Goal: Transaction & Acquisition: Obtain resource

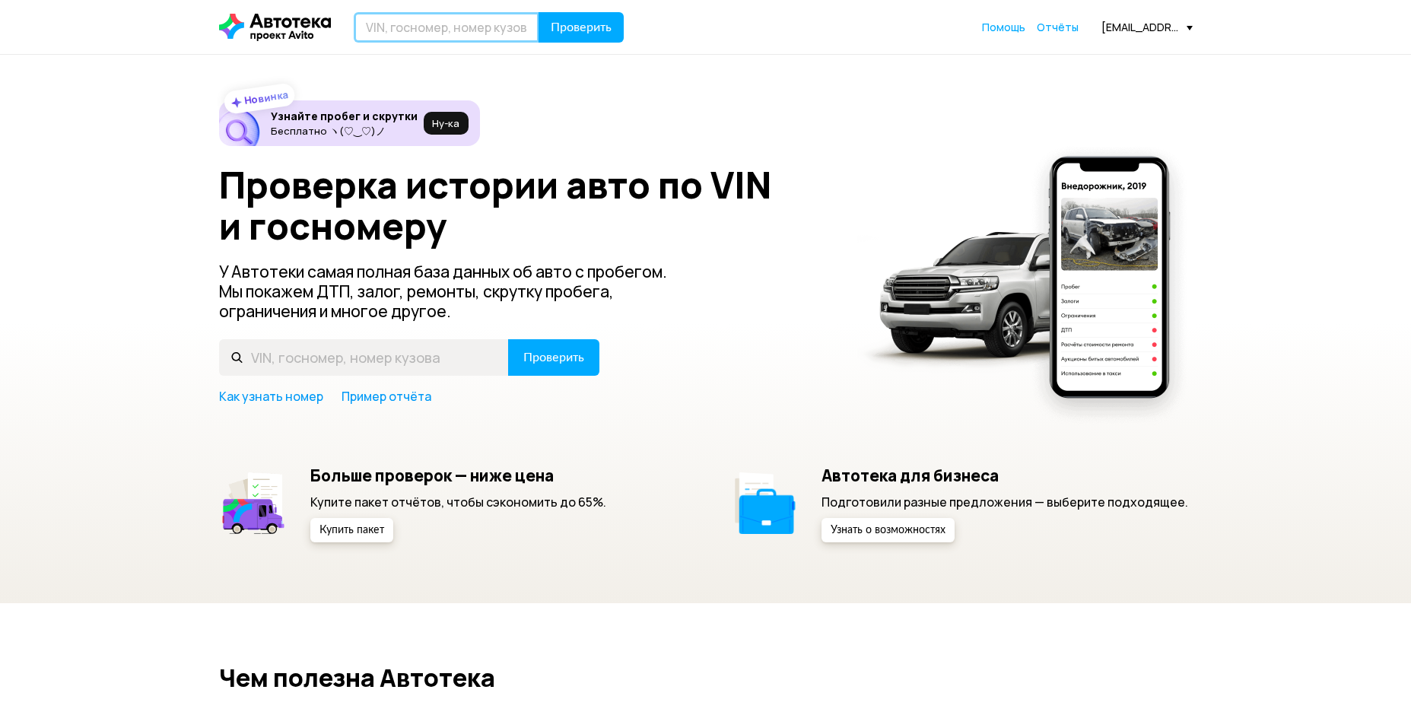
click at [427, 21] on input "text" at bounding box center [447, 27] width 186 height 30
type input "У366МВ30"
click at [564, 33] on span "Проверить" at bounding box center [581, 27] width 61 height 12
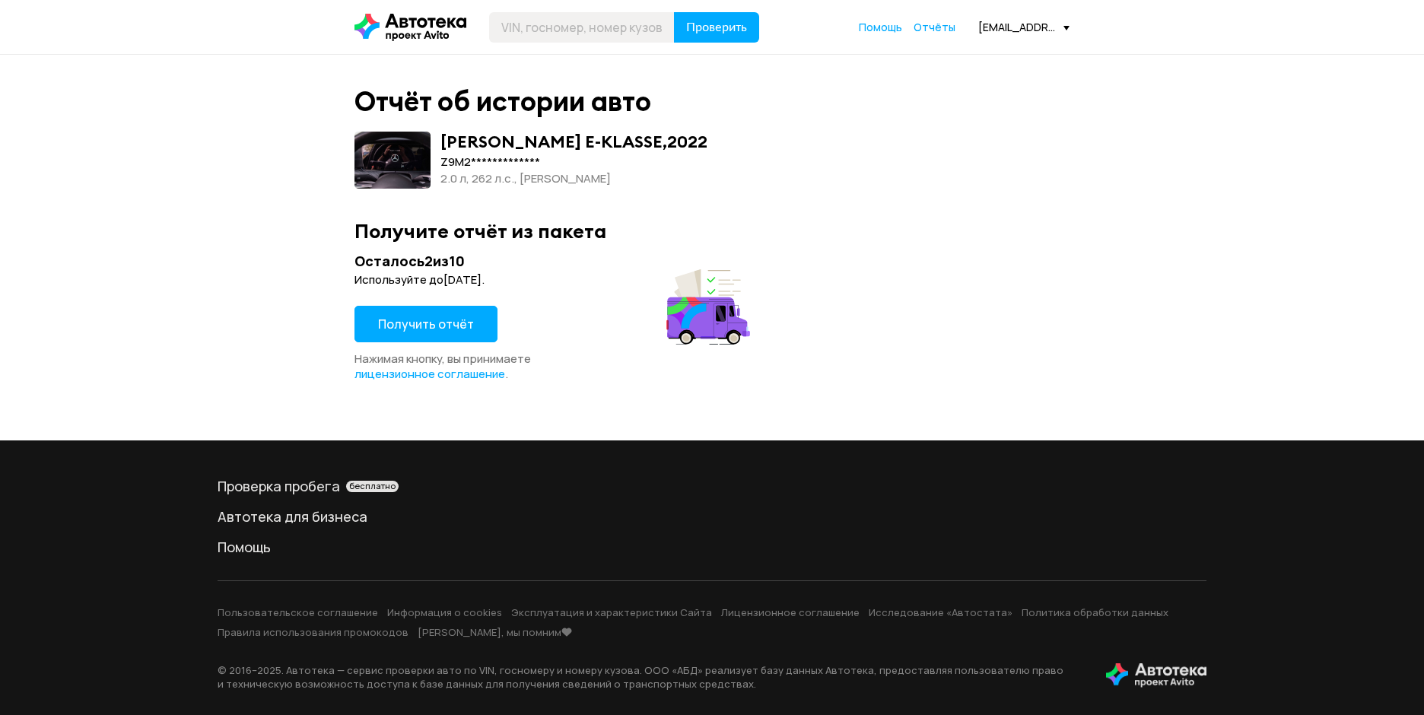
click at [398, 321] on span "Получить отчёт" at bounding box center [426, 324] width 96 height 17
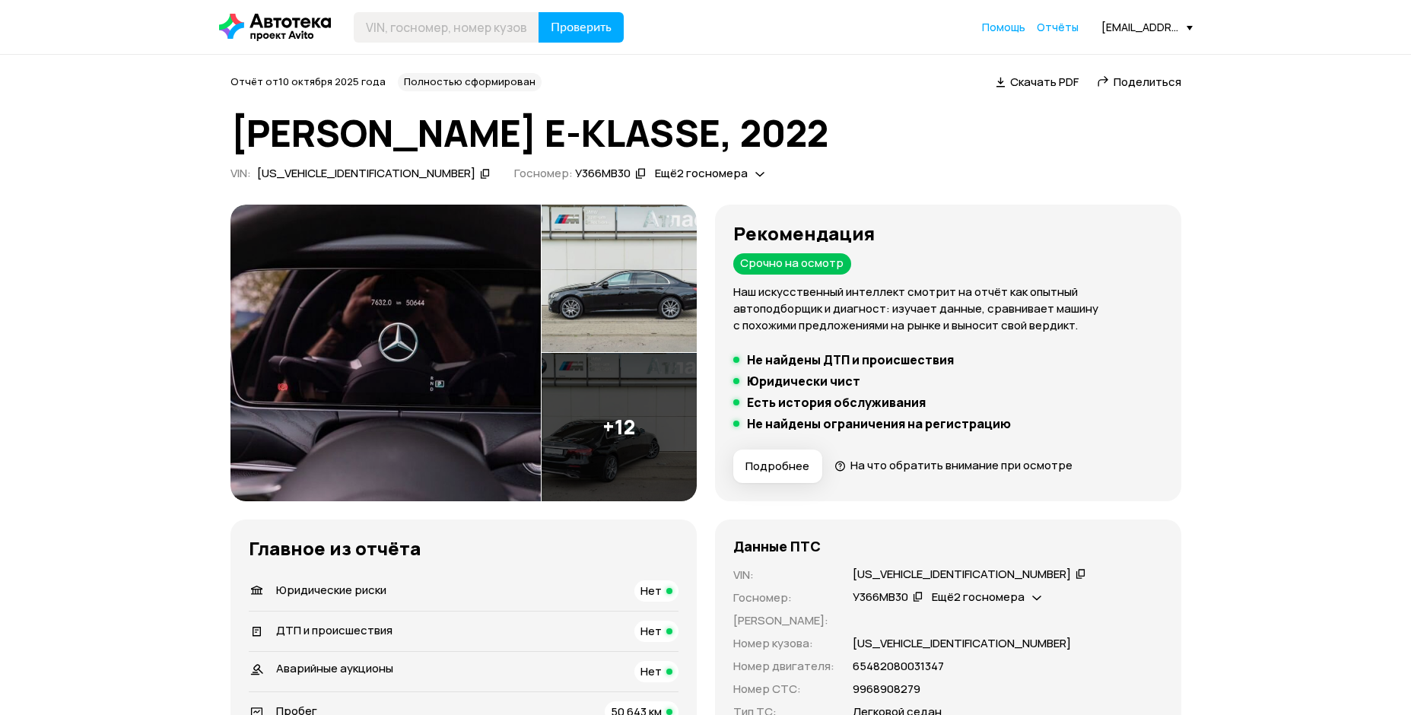
click at [430, 310] on img at bounding box center [385, 353] width 310 height 297
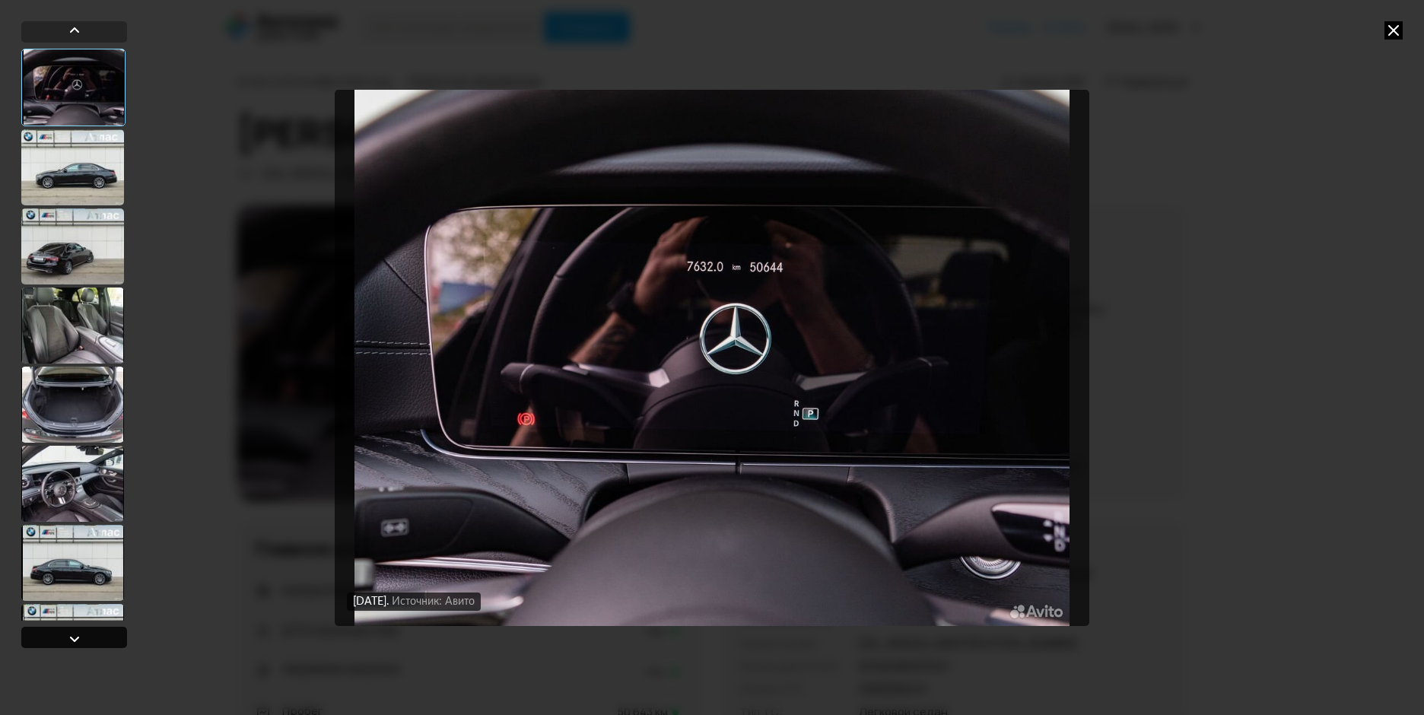
click at [76, 633] on div at bounding box center [74, 639] width 18 height 18
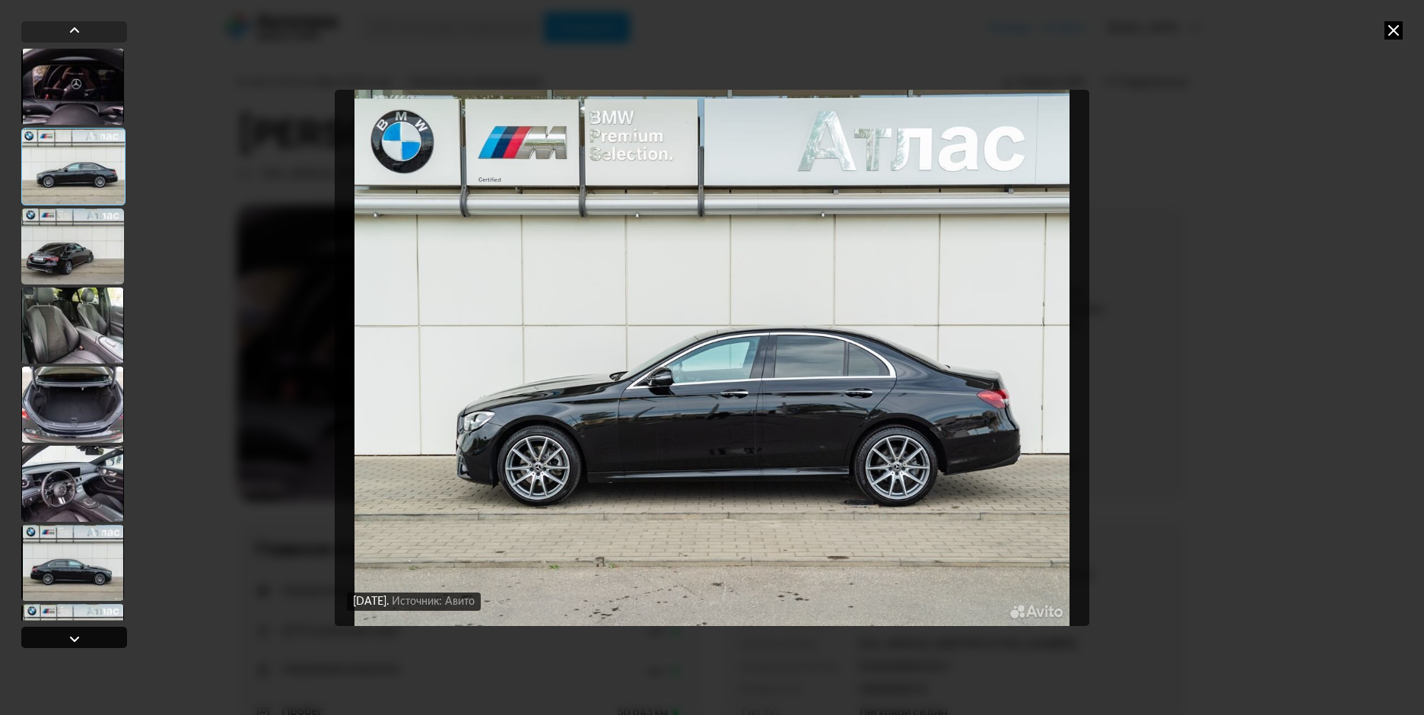
click at [76, 633] on div at bounding box center [74, 639] width 18 height 18
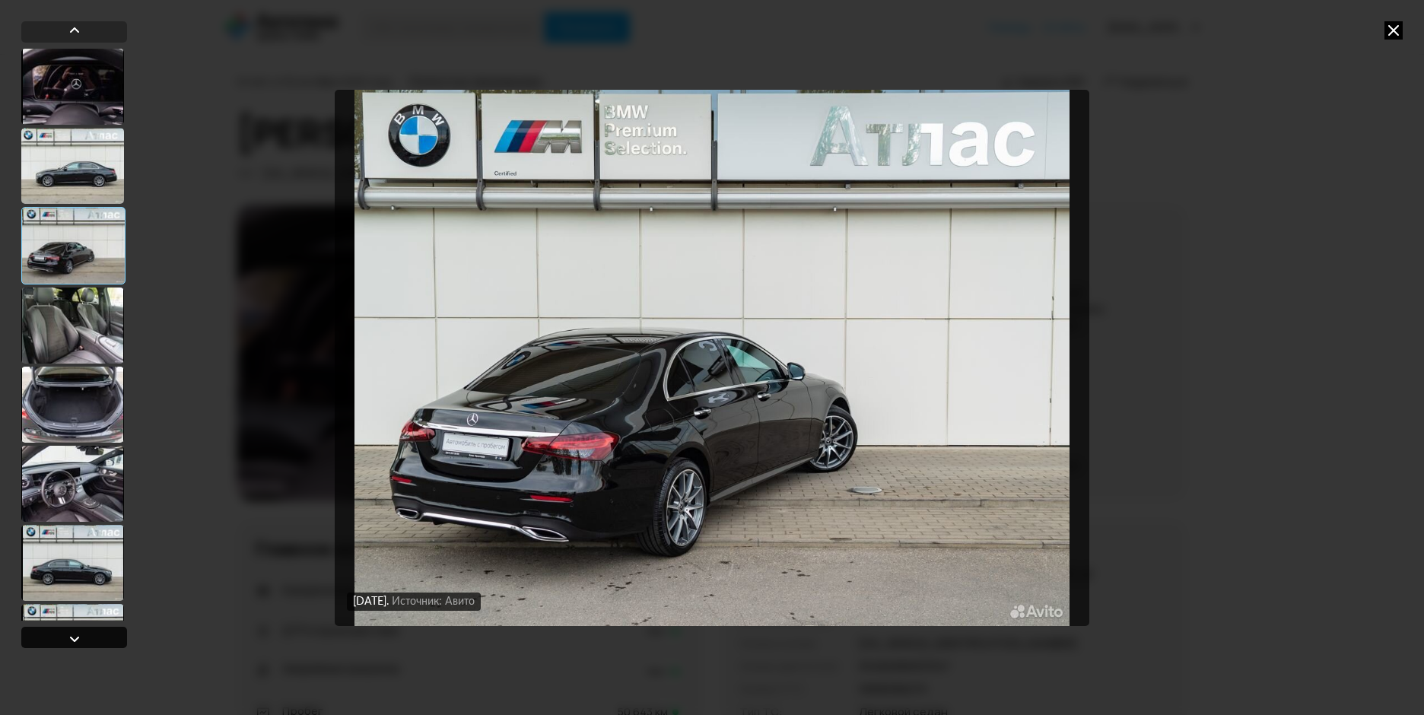
click at [76, 633] on div at bounding box center [74, 639] width 18 height 18
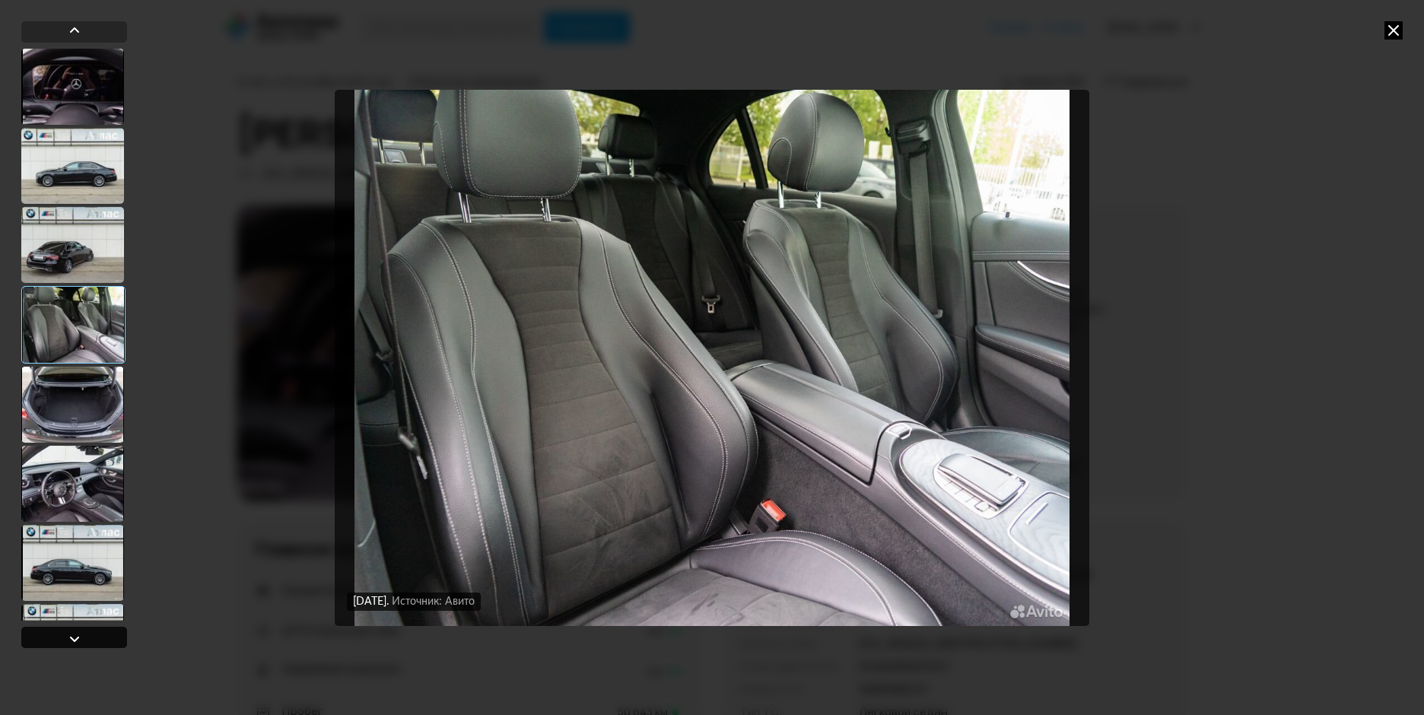
click at [76, 633] on div at bounding box center [74, 639] width 18 height 18
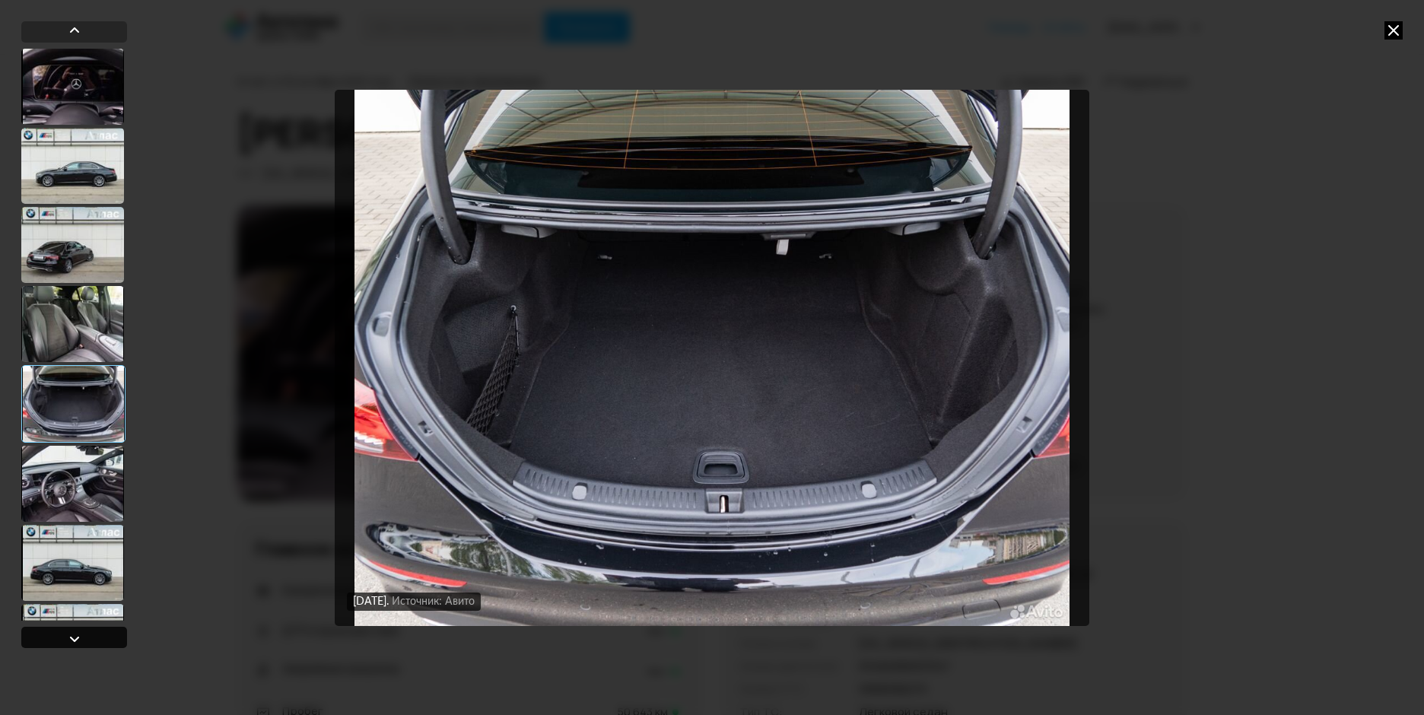
click at [76, 633] on div at bounding box center [74, 639] width 18 height 18
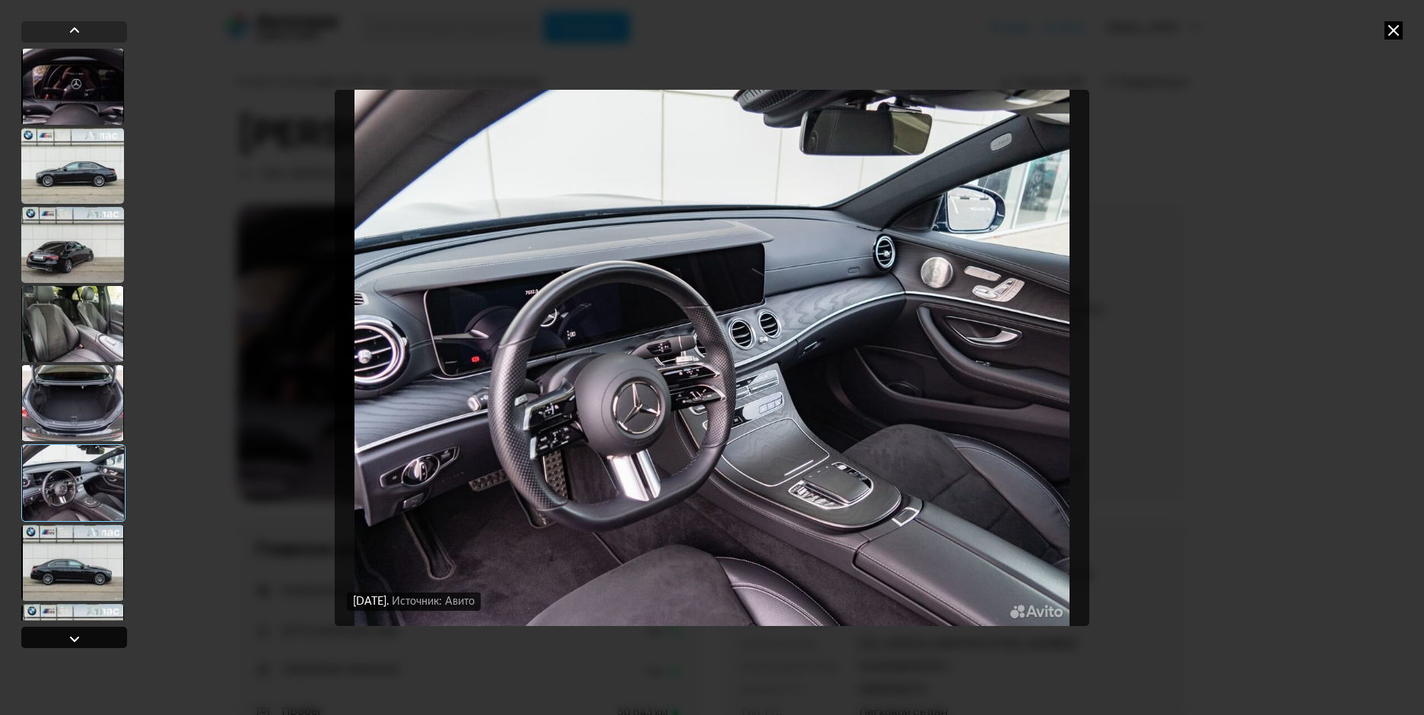
click at [76, 633] on div at bounding box center [74, 639] width 18 height 18
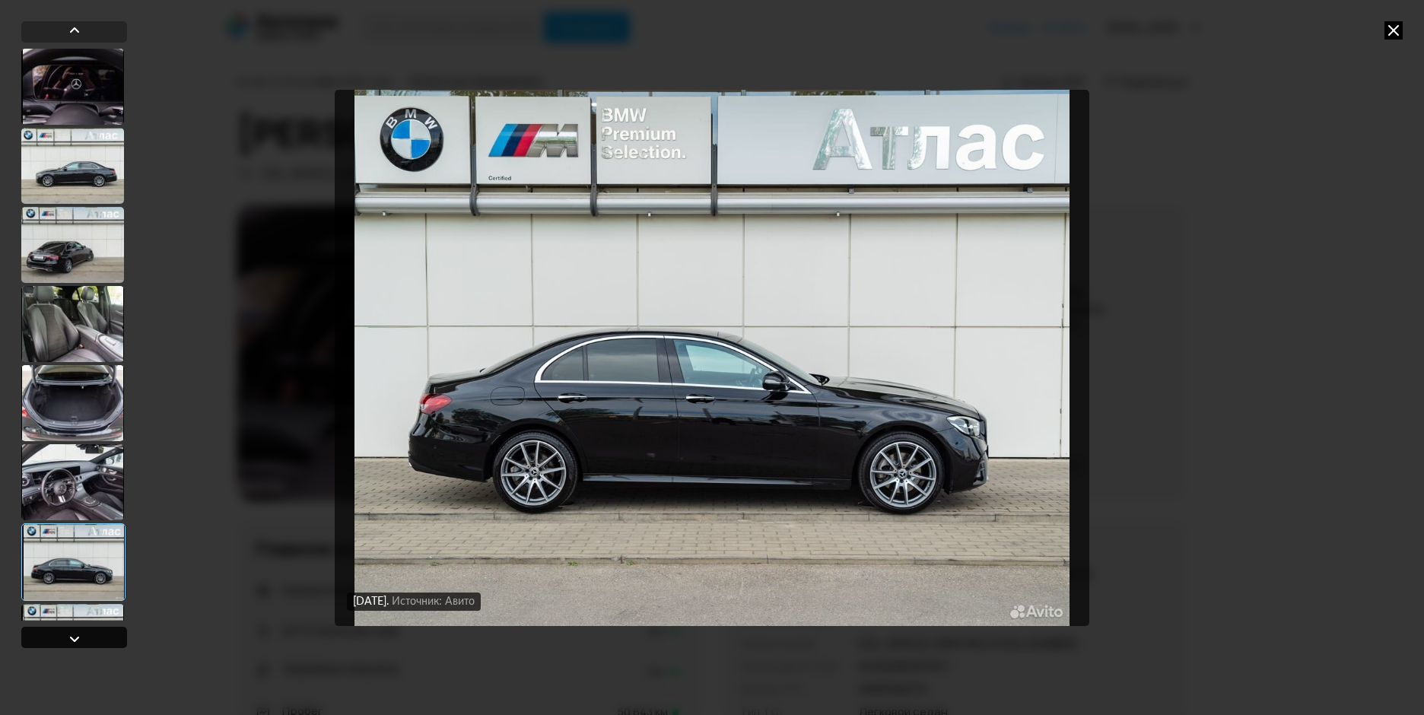
click at [76, 633] on div at bounding box center [74, 639] width 18 height 18
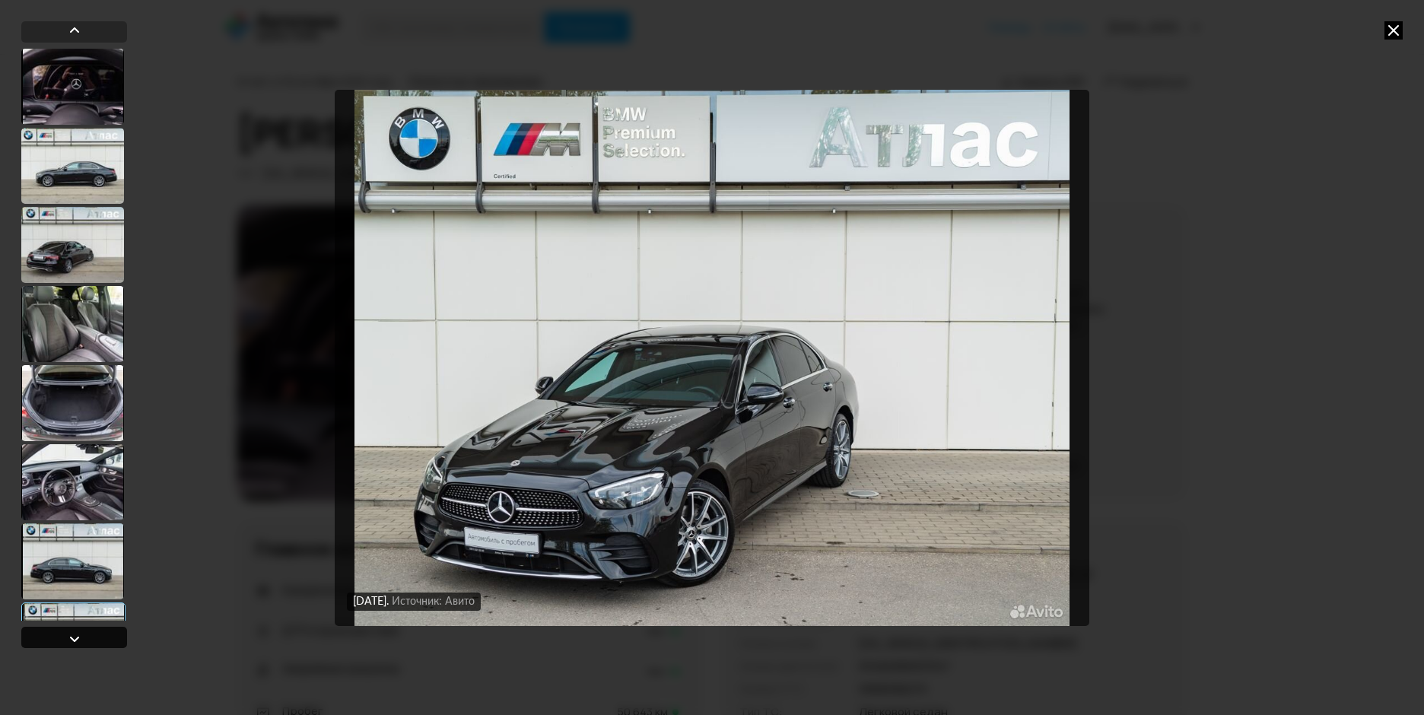
click at [76, 633] on div at bounding box center [74, 639] width 18 height 18
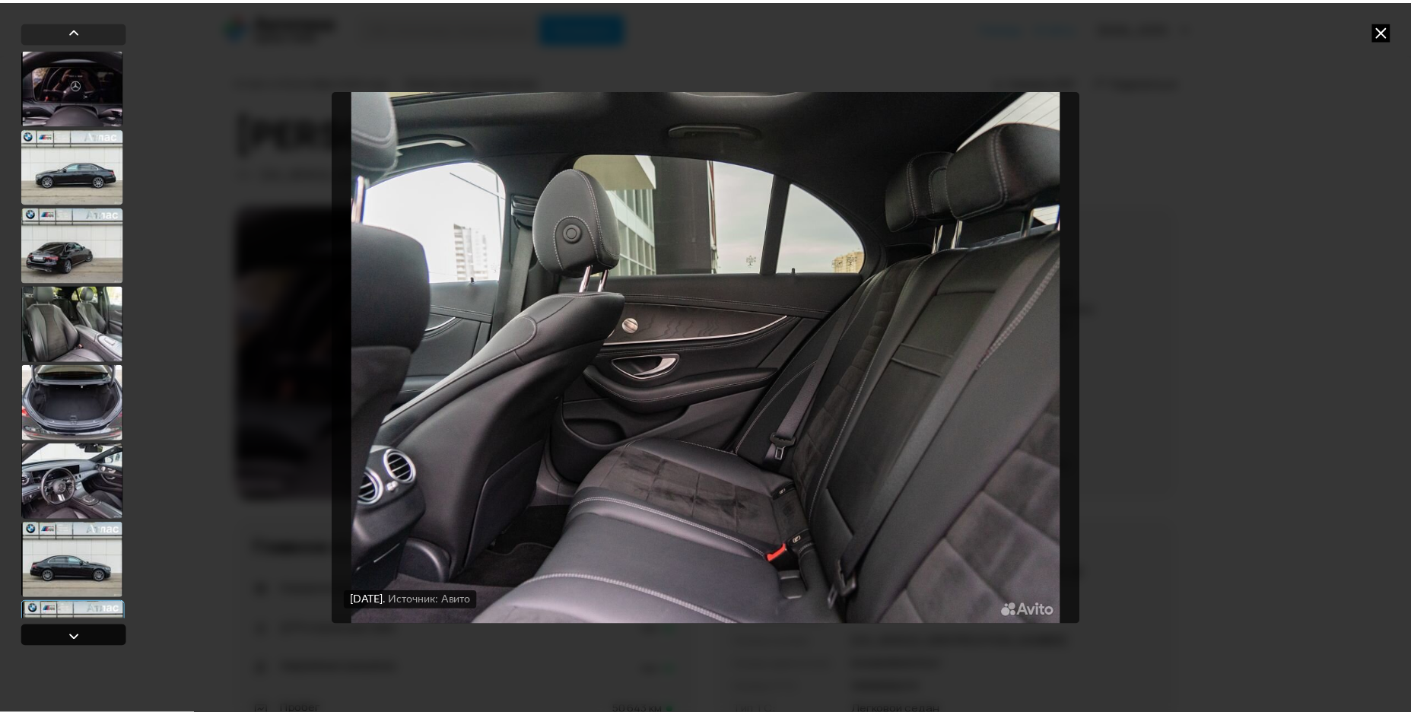
scroll to position [616, 0]
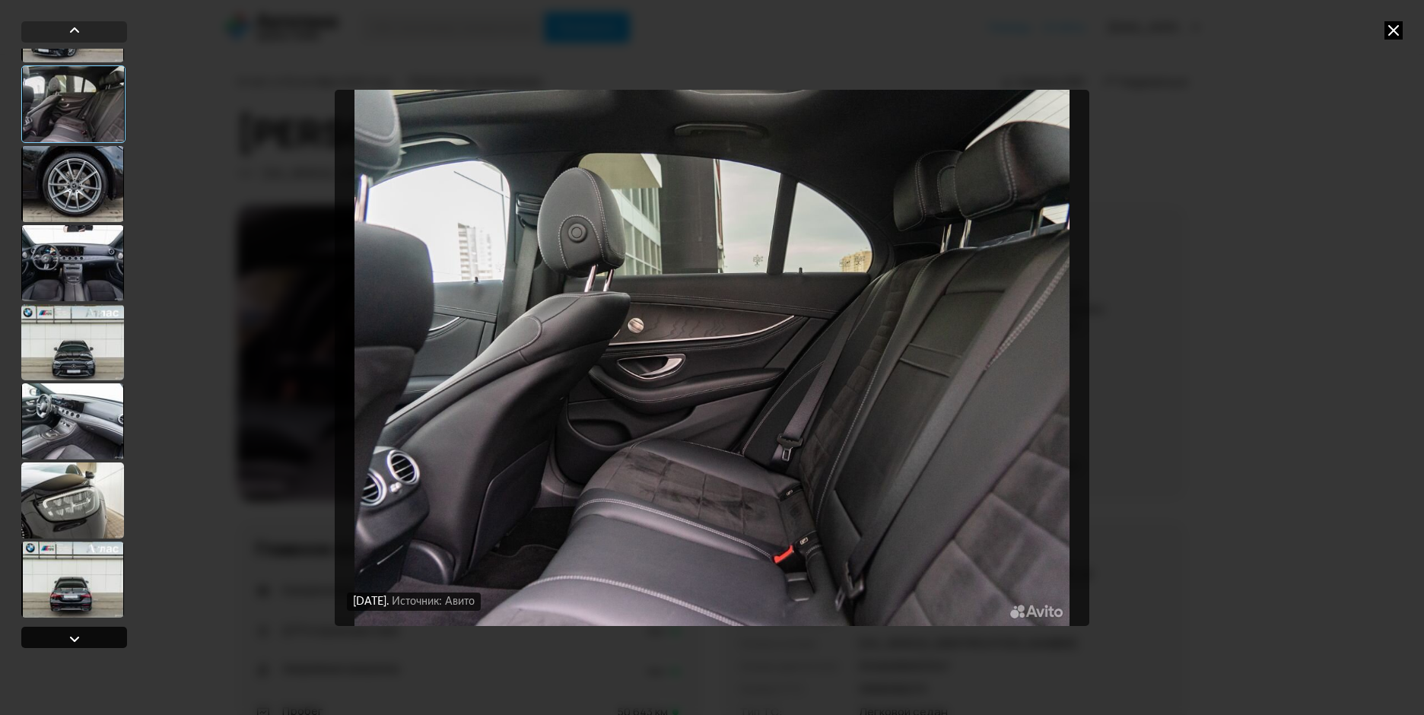
click at [76, 633] on div at bounding box center [74, 639] width 18 height 18
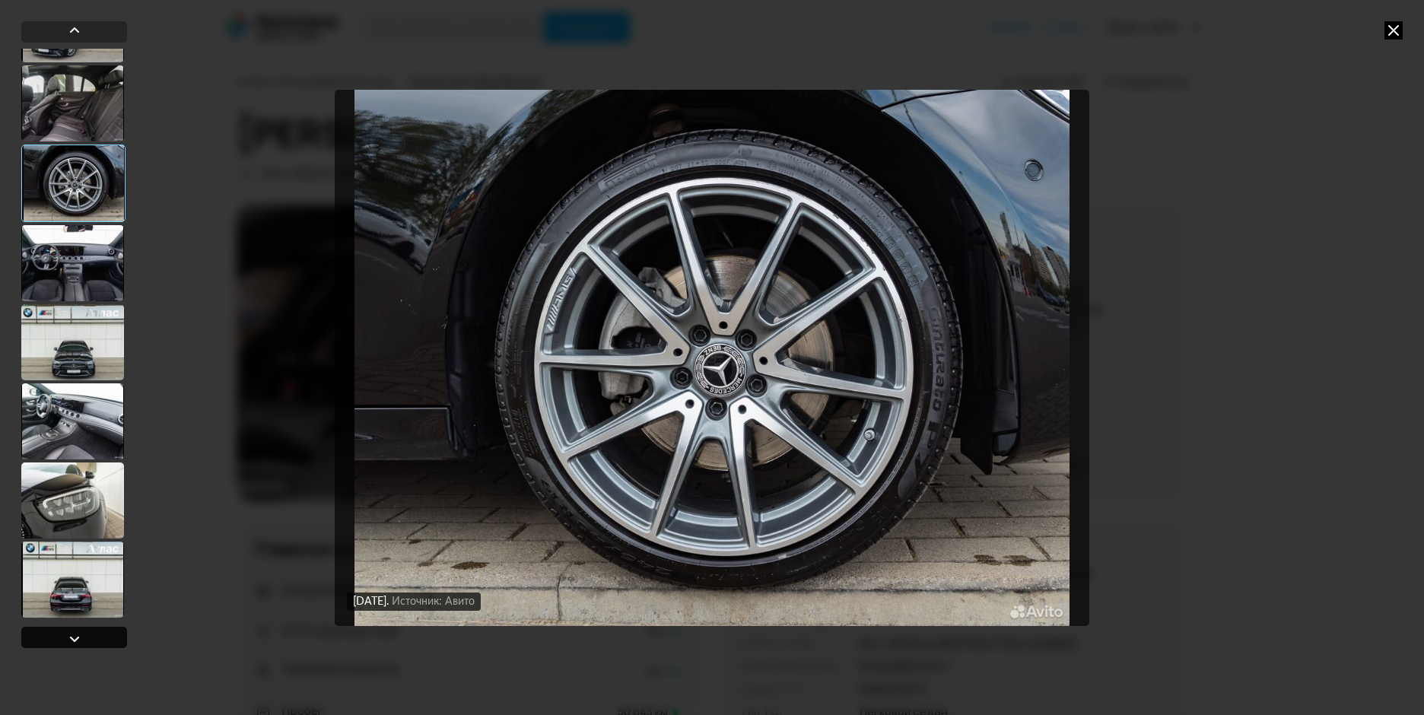
click at [76, 633] on div at bounding box center [74, 639] width 18 height 18
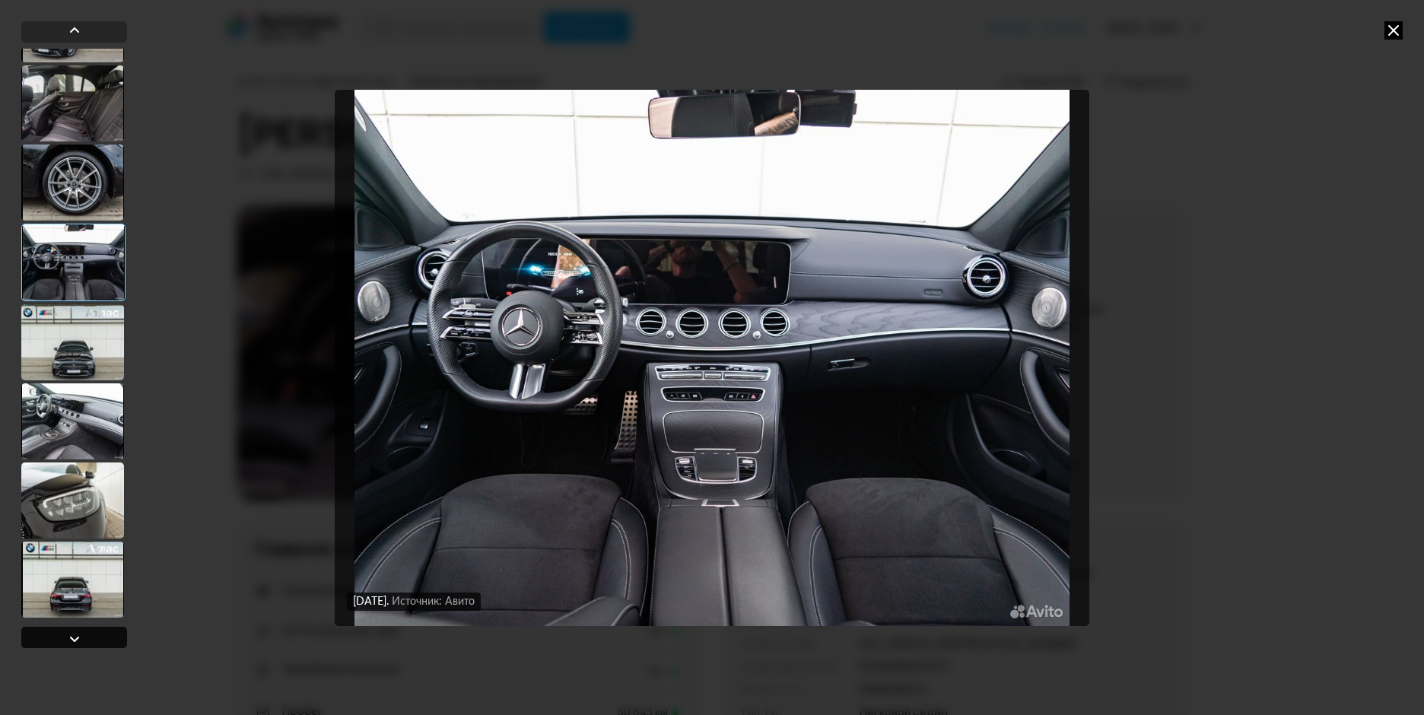
click at [76, 633] on div at bounding box center [74, 639] width 18 height 18
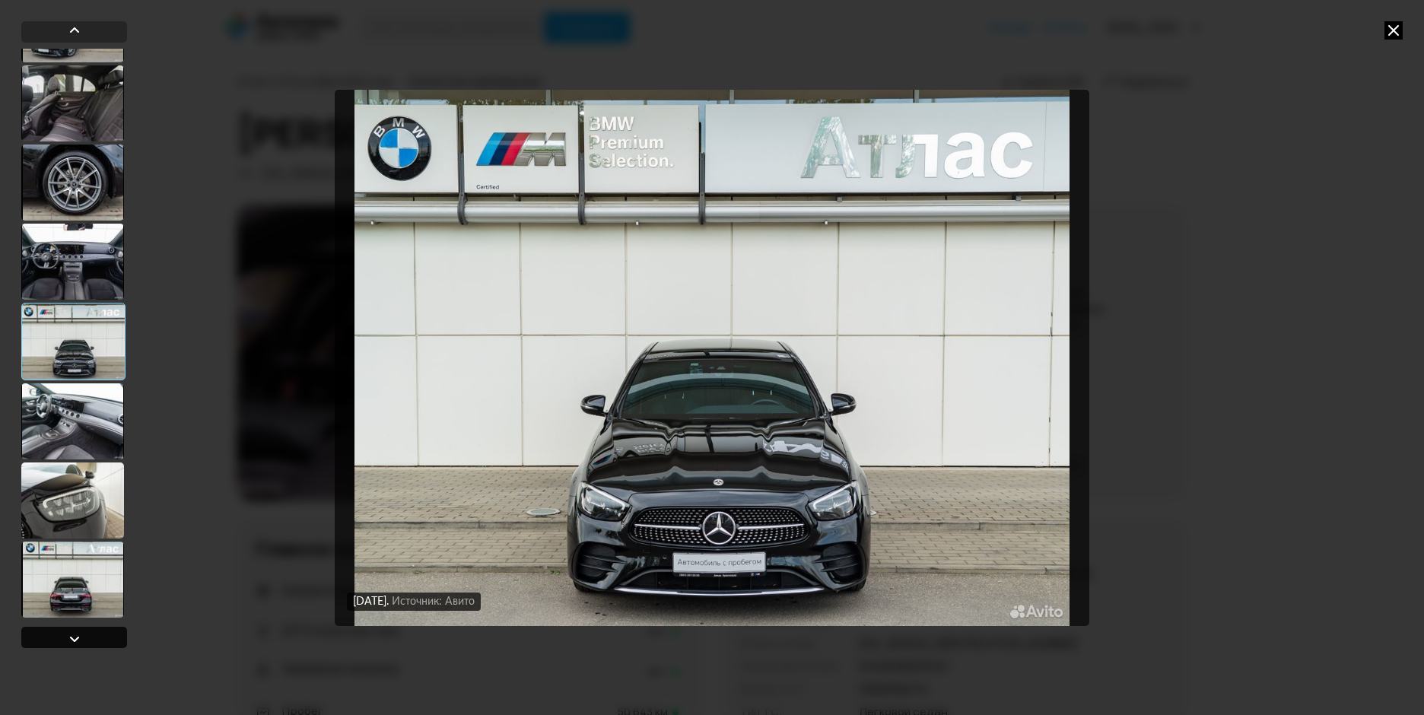
click at [76, 633] on div at bounding box center [74, 639] width 18 height 18
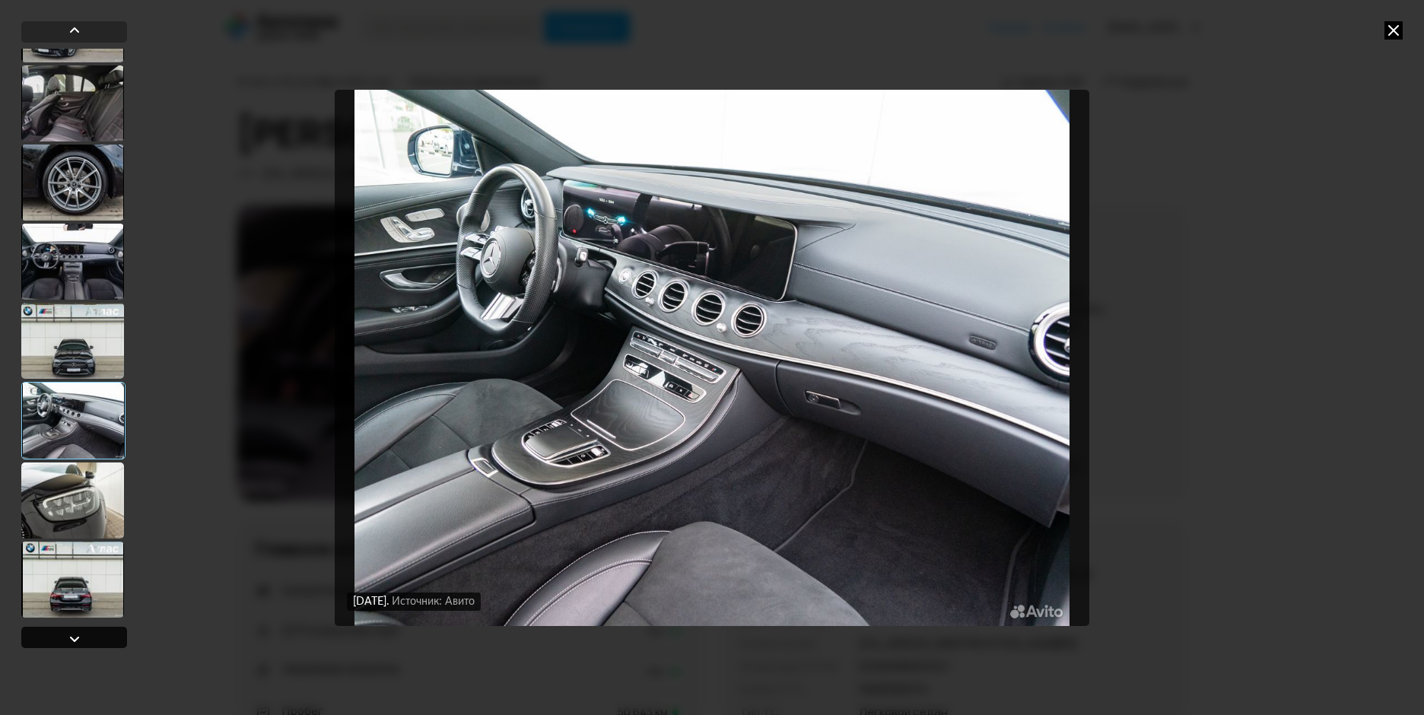
click at [79, 633] on div at bounding box center [74, 639] width 18 height 18
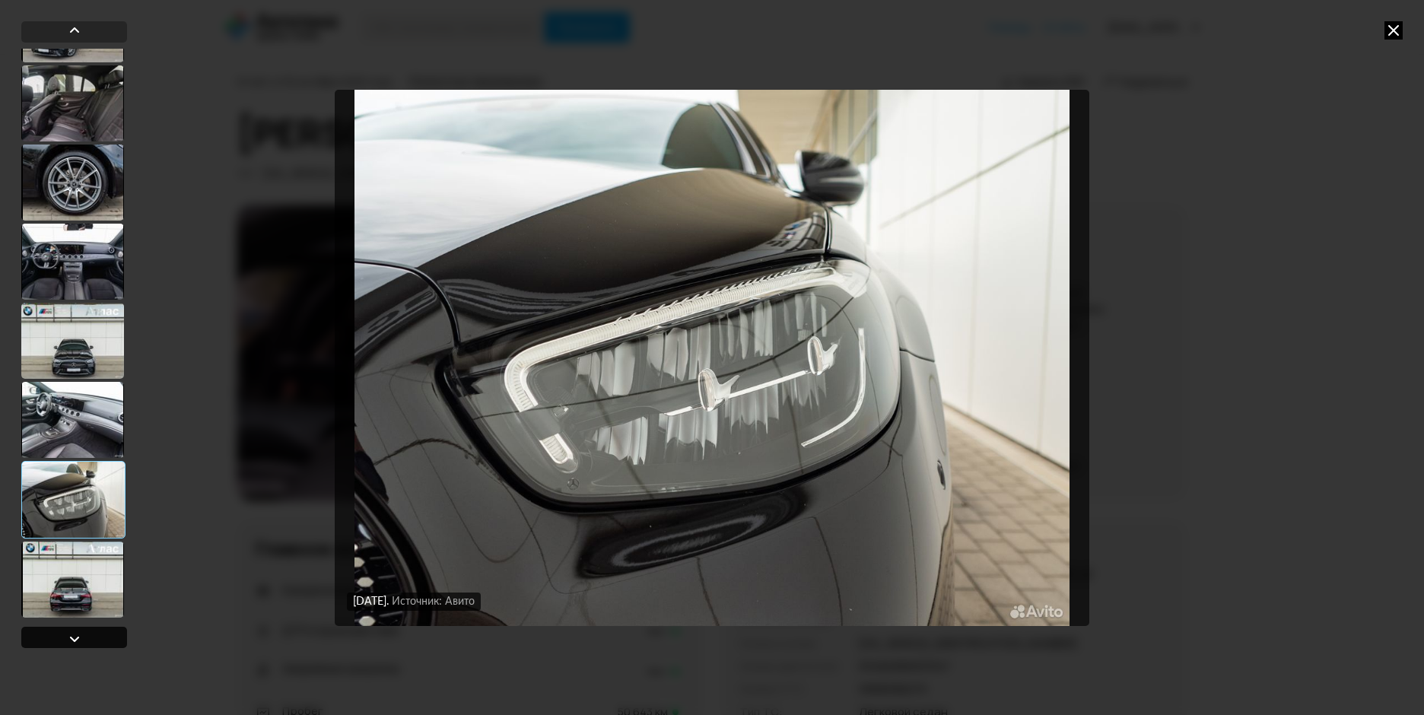
click at [79, 633] on div at bounding box center [74, 639] width 18 height 18
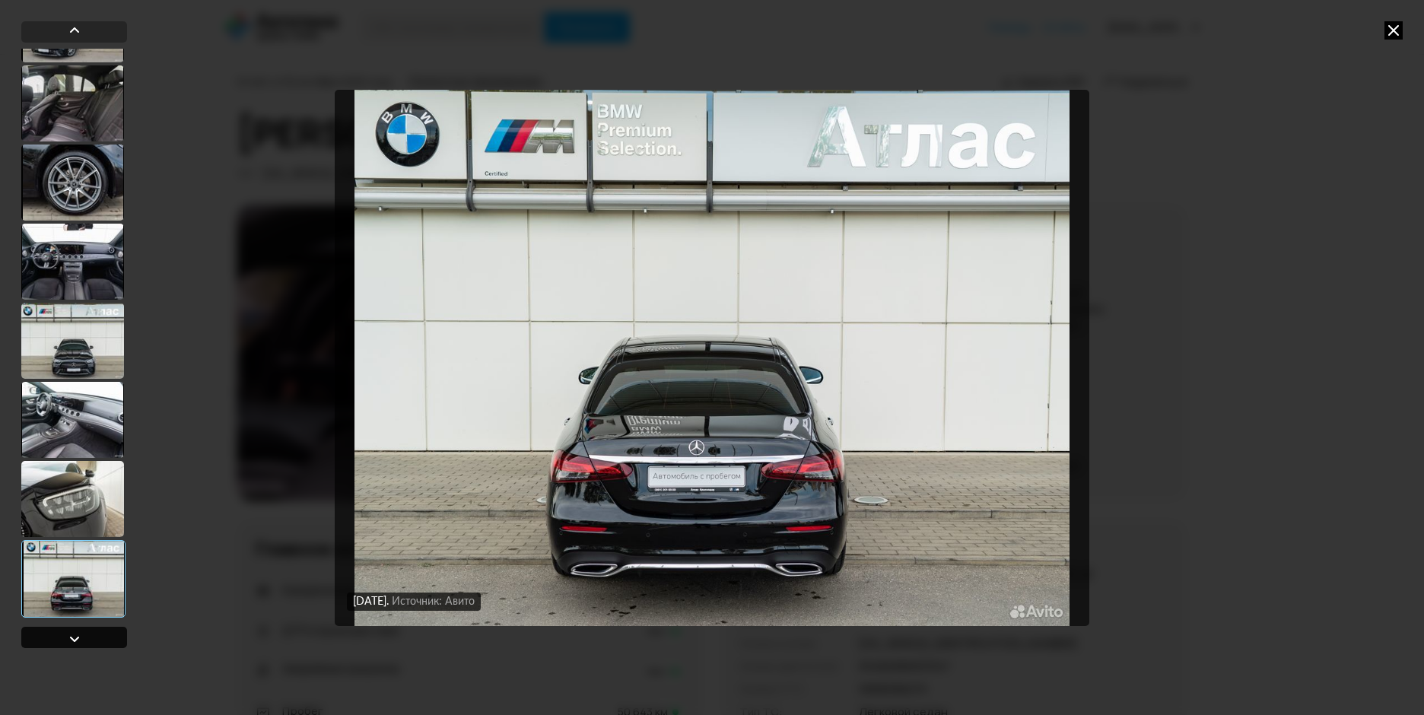
click at [79, 633] on div at bounding box center [74, 639] width 18 height 18
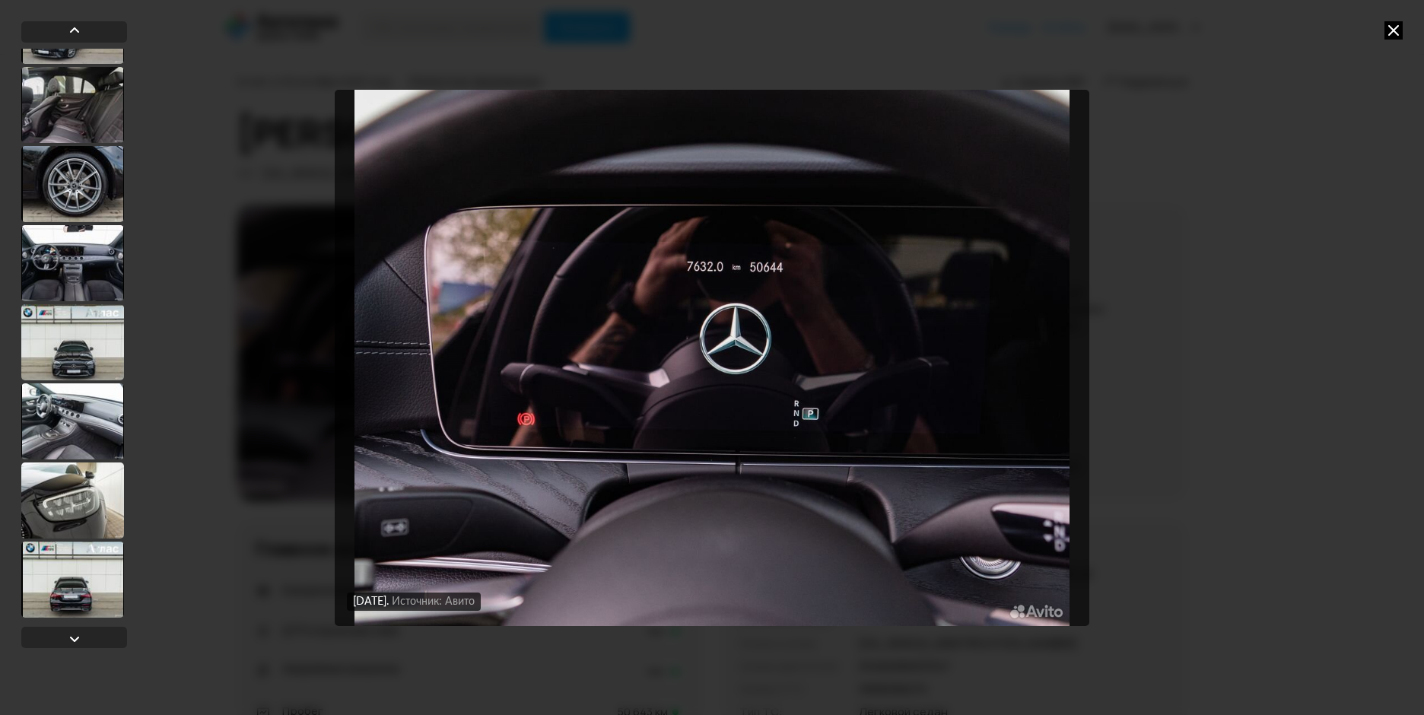
click at [1394, 29] on icon at bounding box center [1393, 30] width 18 height 18
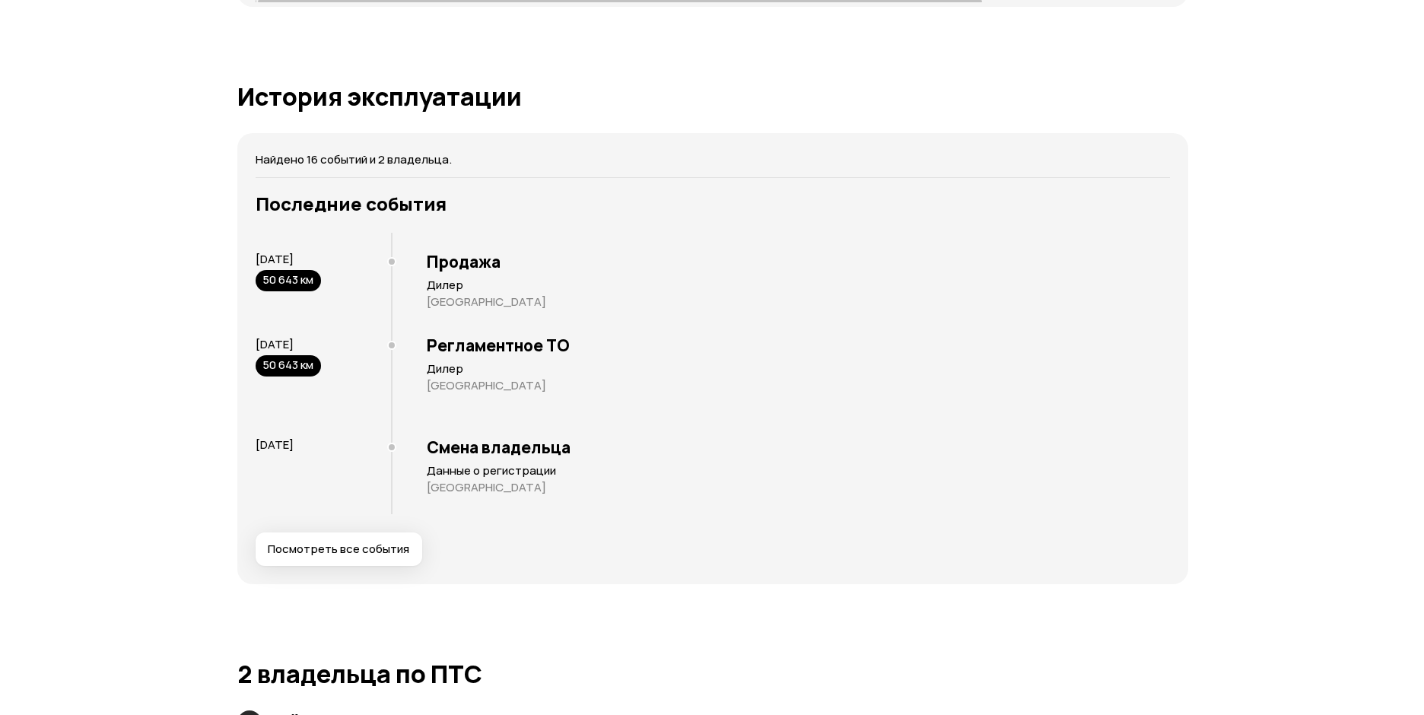
scroll to position [2738, 0]
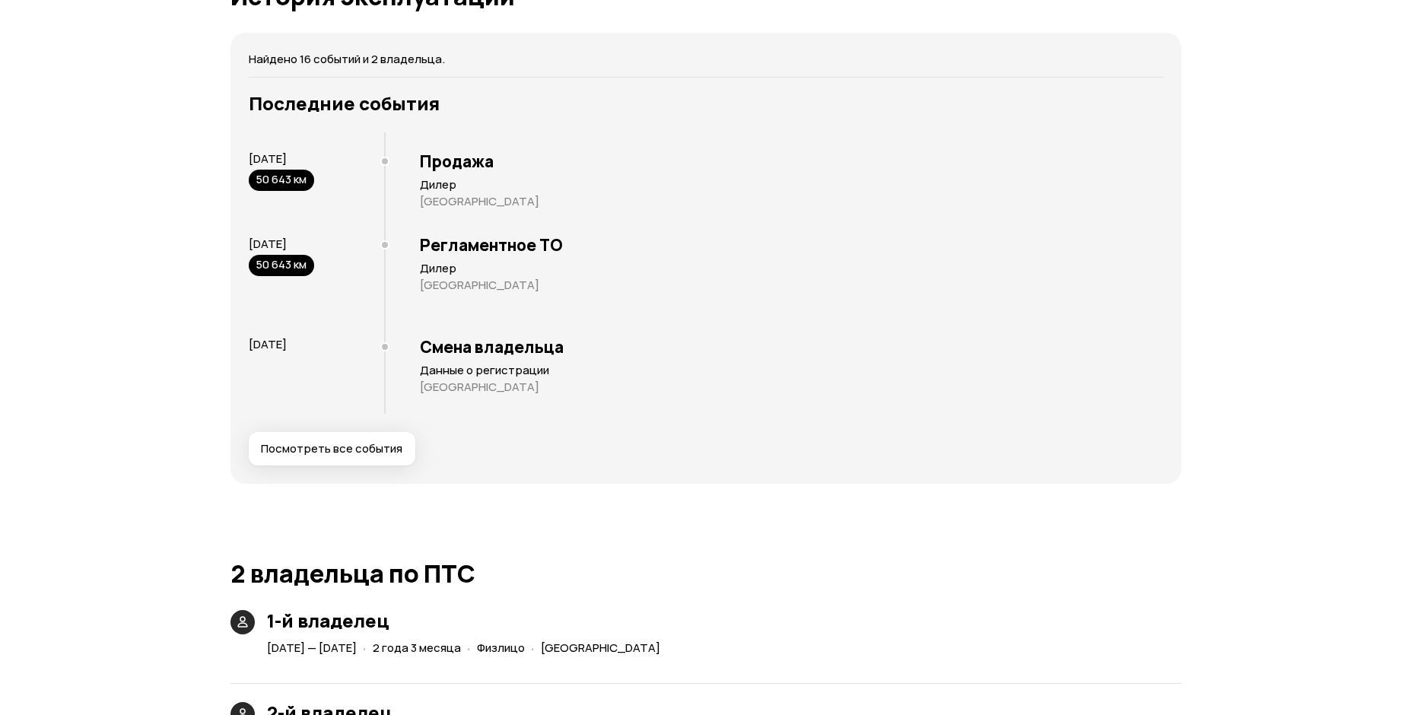
click at [352, 456] on button "Посмотреть все события" at bounding box center [332, 448] width 167 height 33
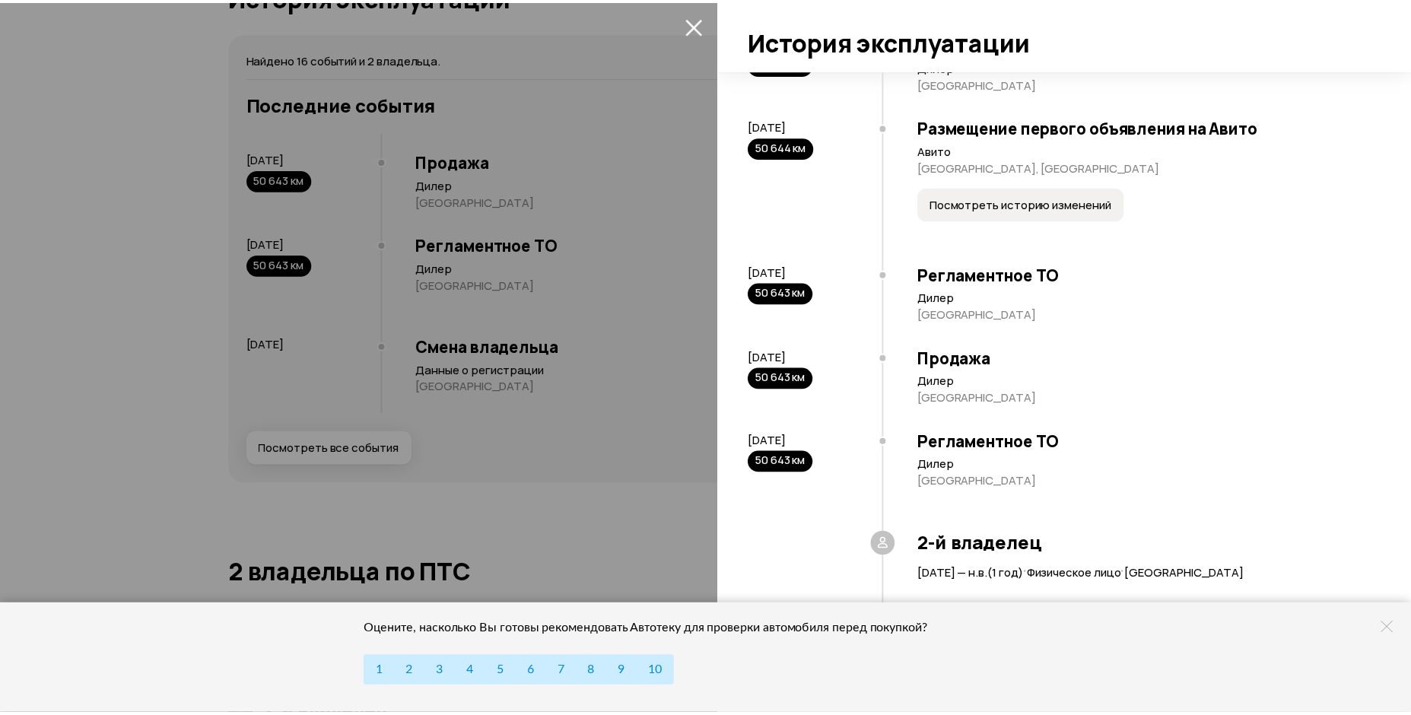
scroll to position [1325, 0]
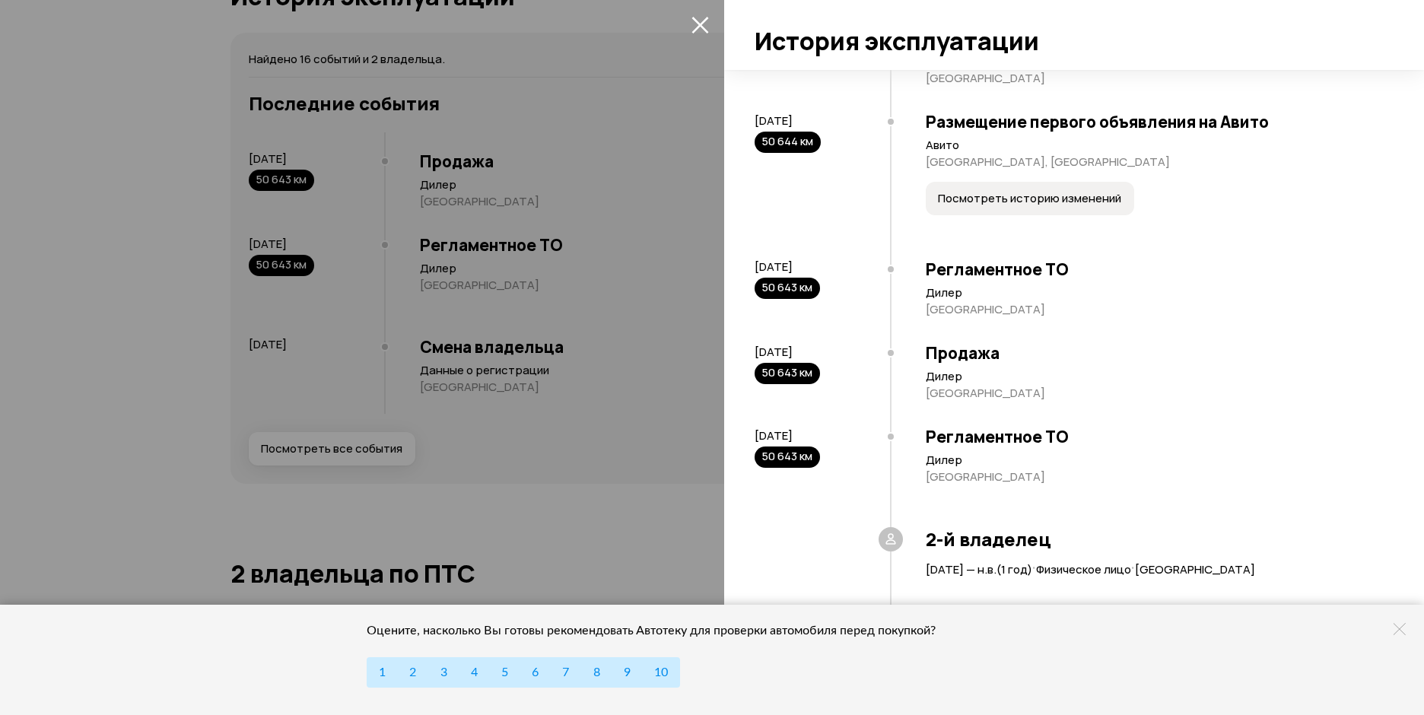
click at [700, 24] on icon "закрыть" at bounding box center [699, 25] width 17 height 17
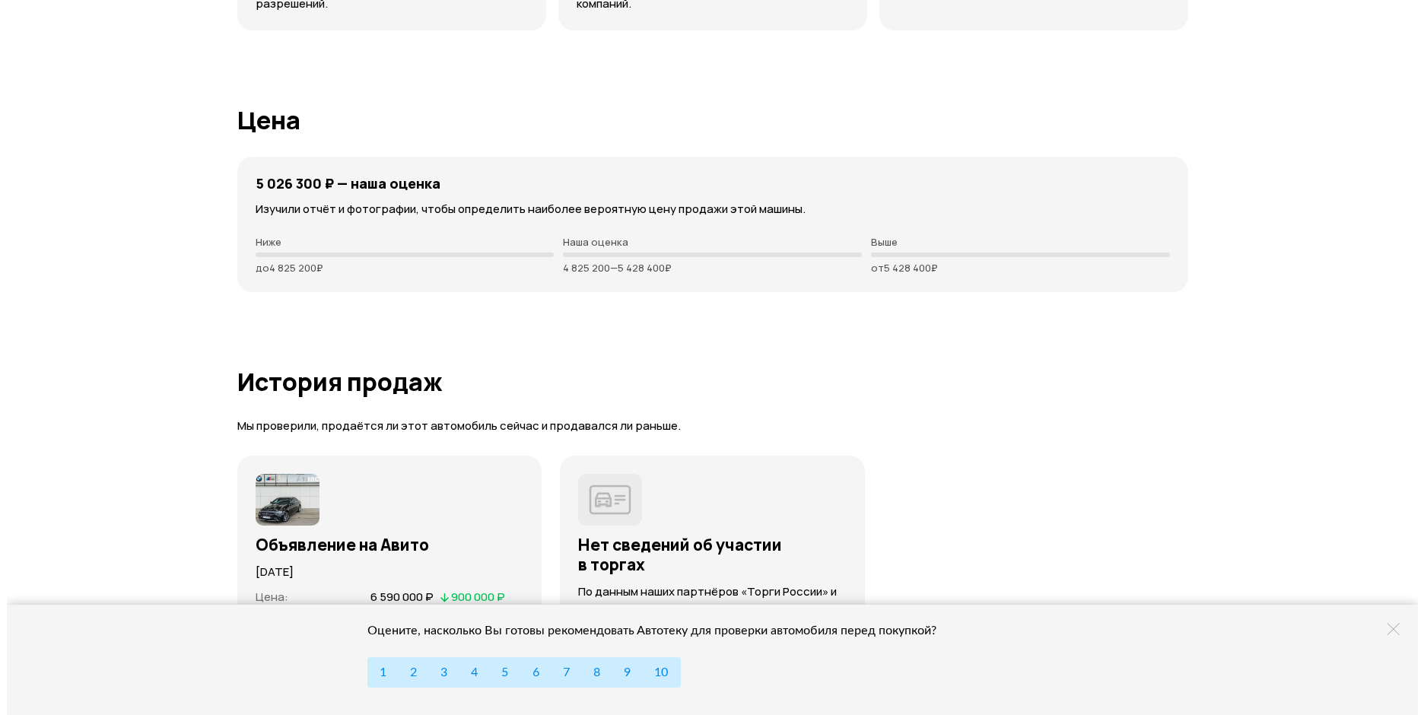
scroll to position [3878, 0]
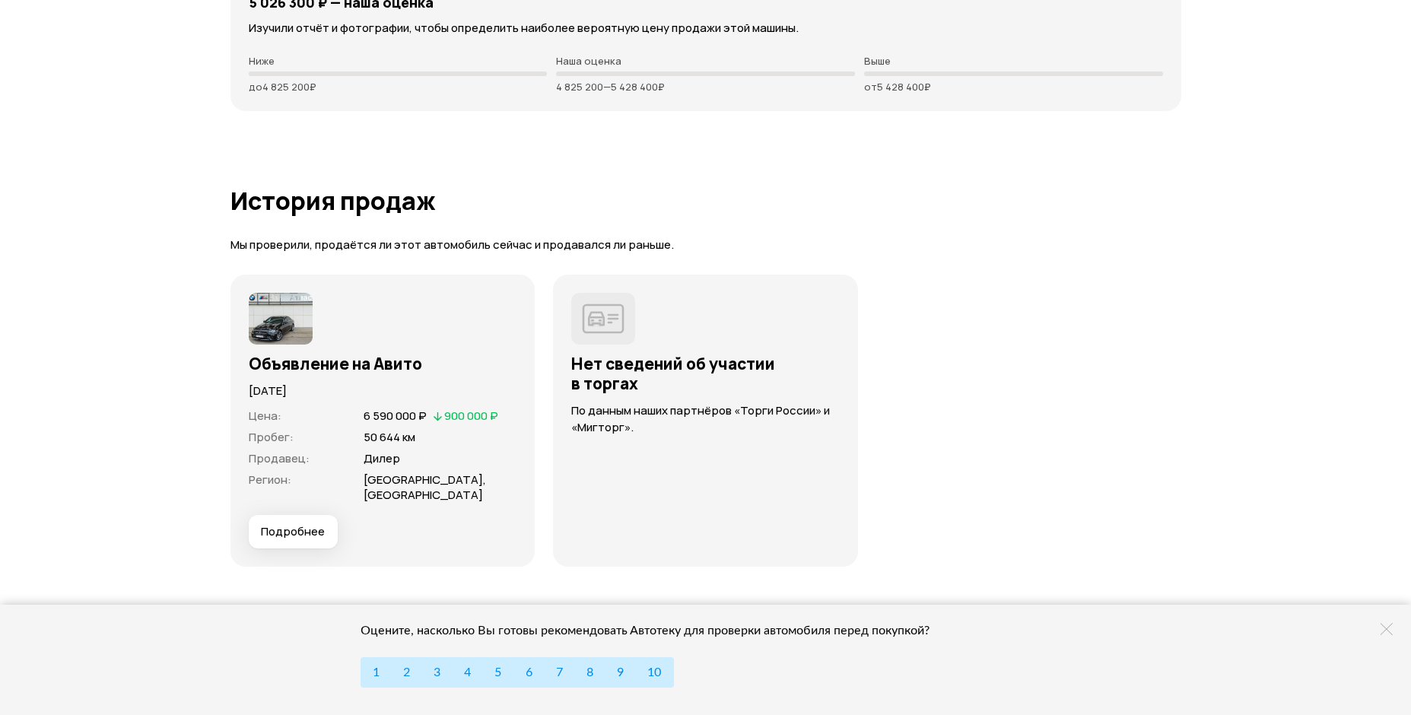
click at [292, 537] on span "Подробнее" at bounding box center [293, 531] width 64 height 15
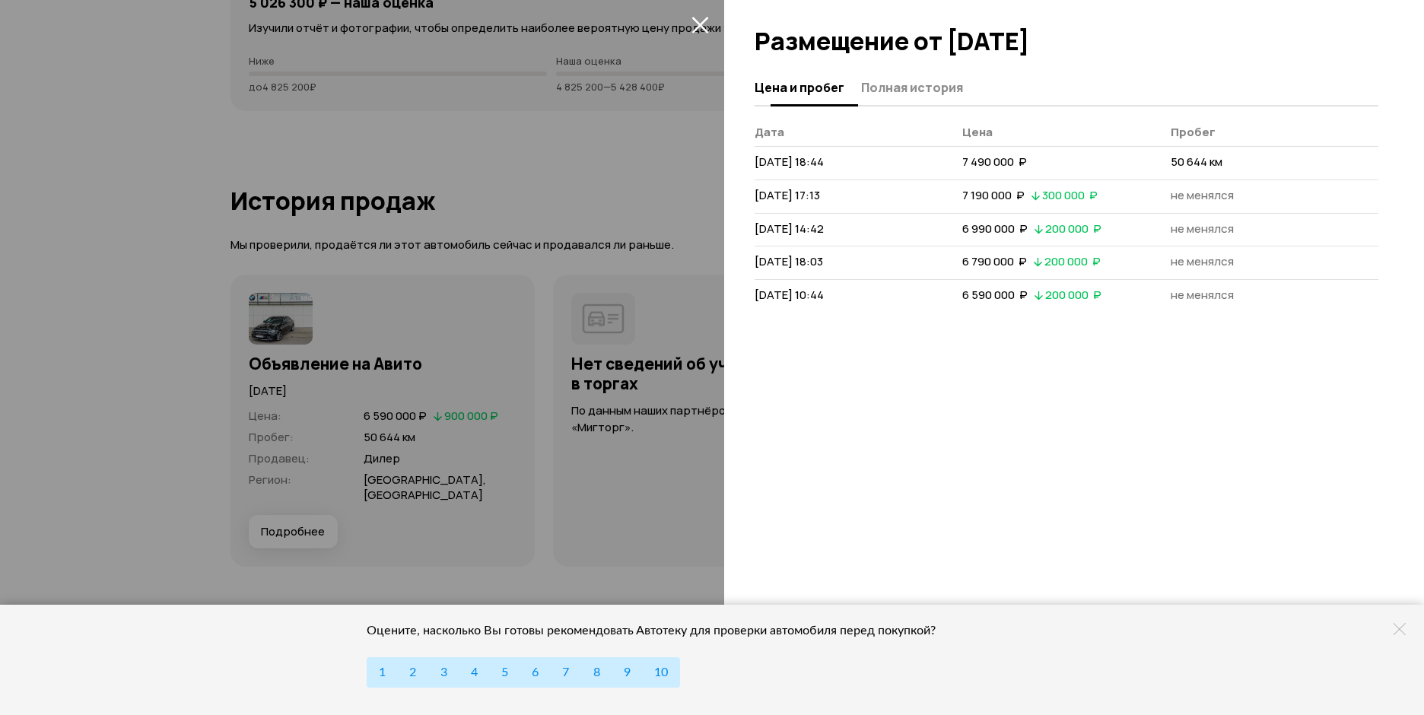
click at [890, 85] on span "Полная история" at bounding box center [912, 87] width 102 height 15
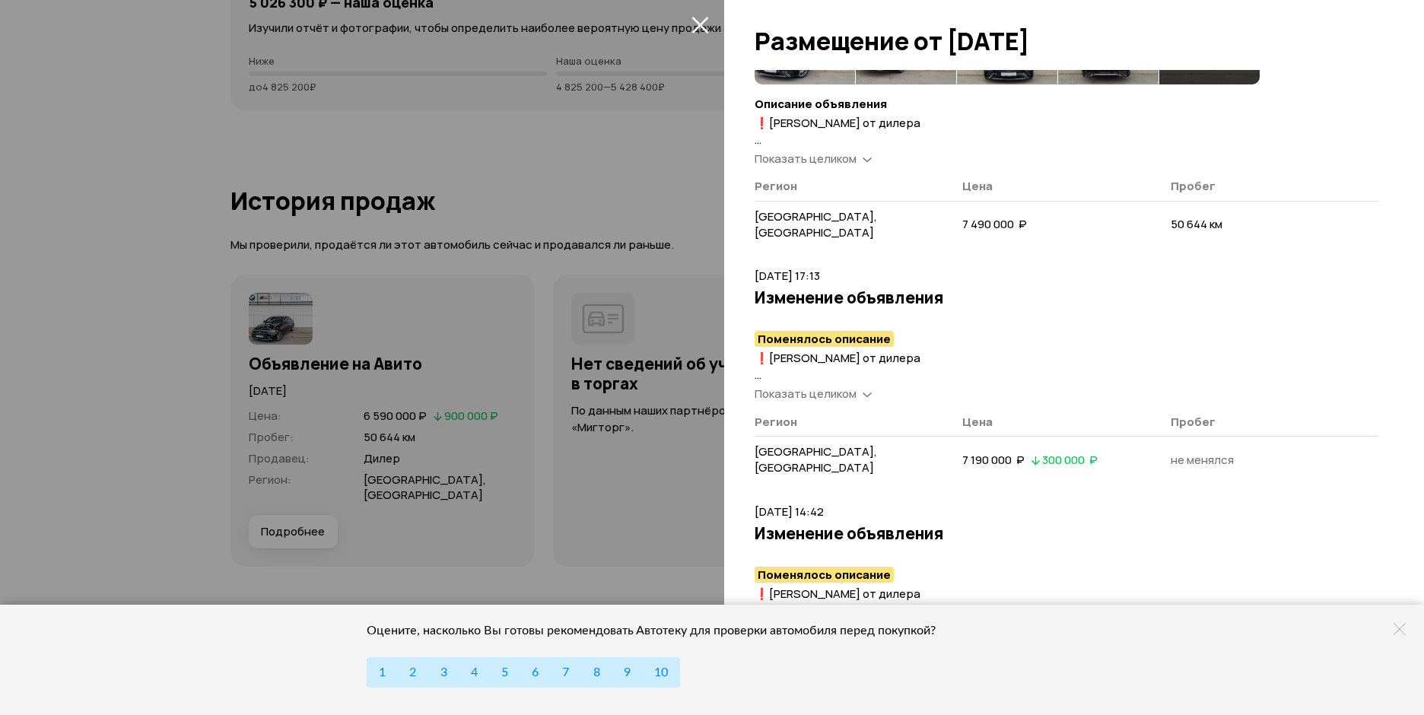
scroll to position [228, 0]
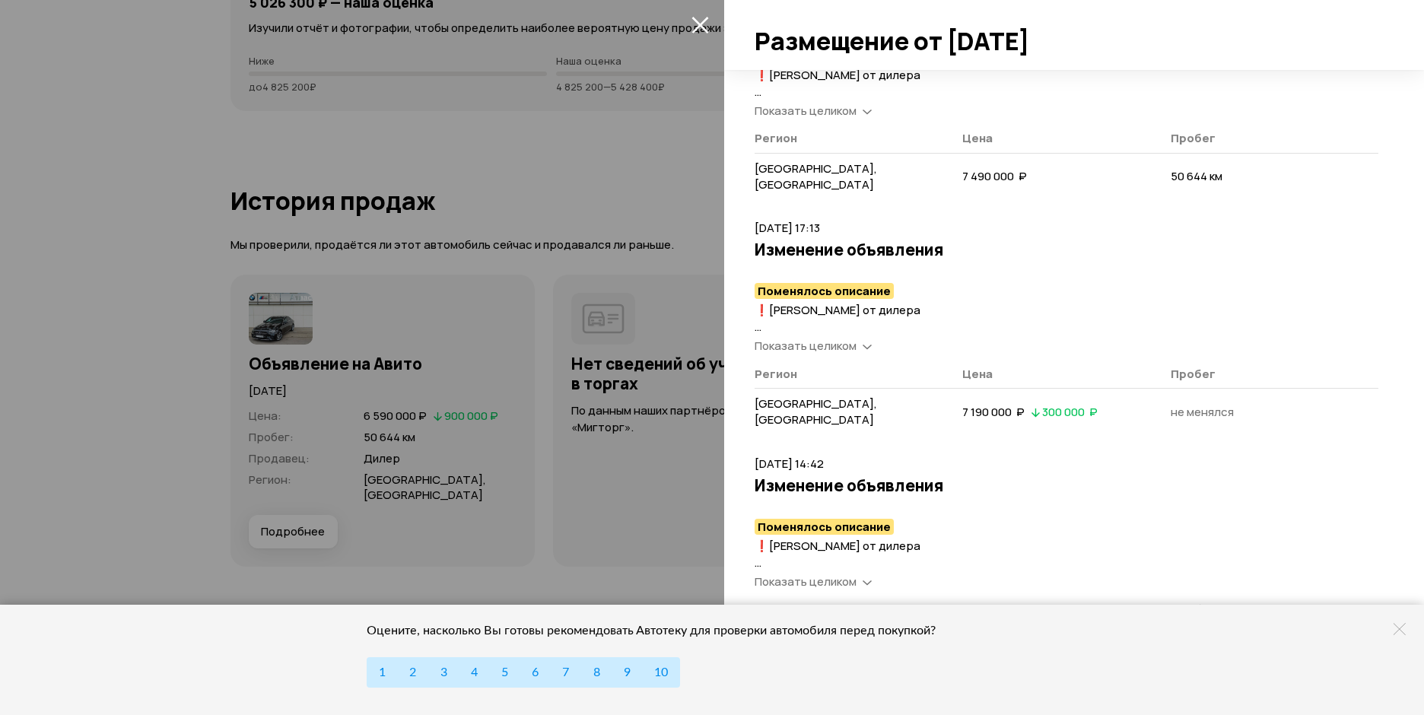
click at [859, 338] on div "Показать целиком" at bounding box center [812, 346] width 123 height 16
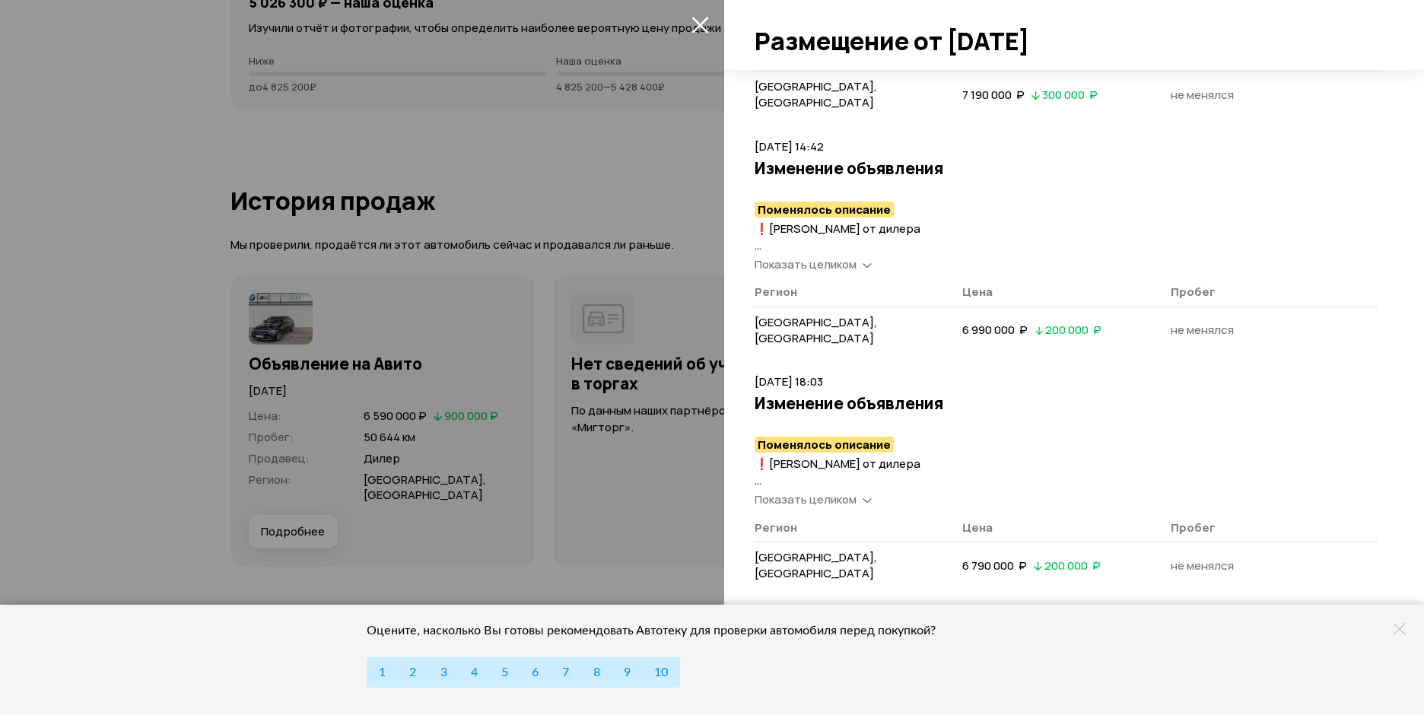
scroll to position [1478, 0]
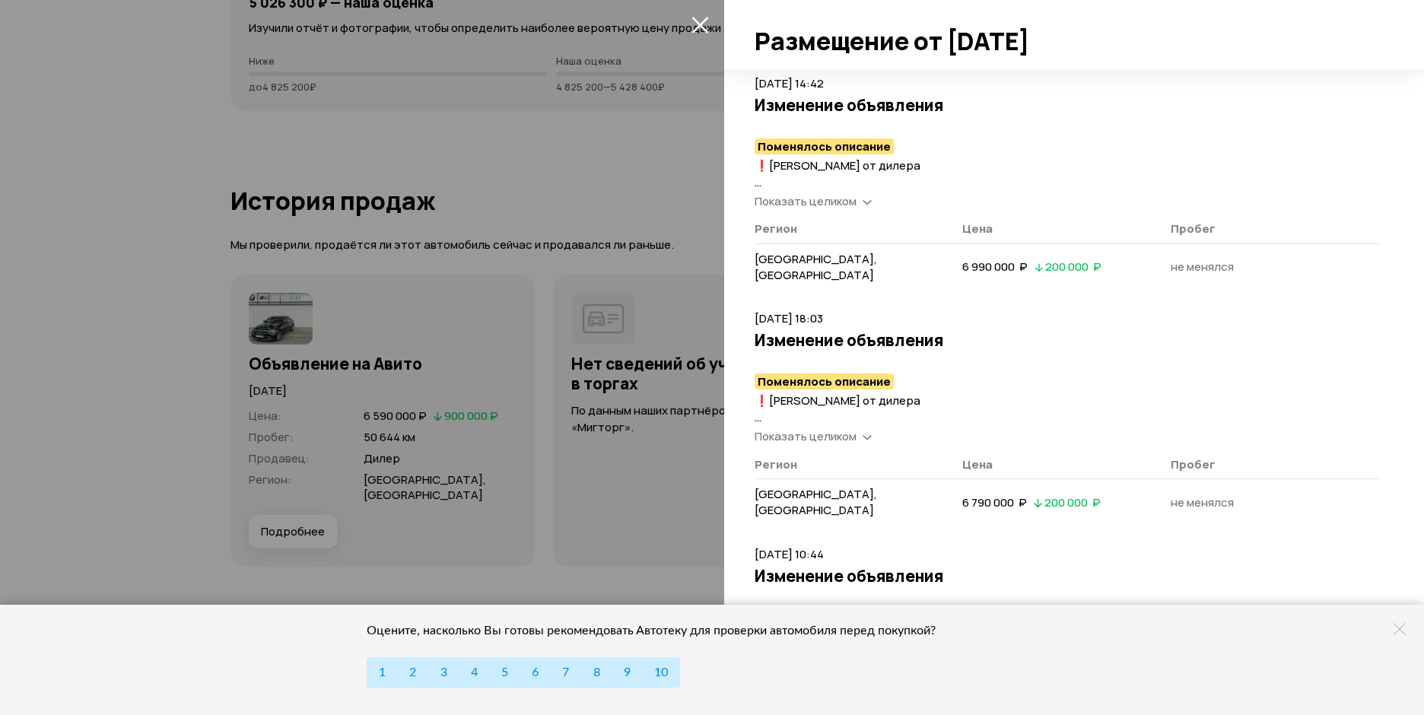
click at [864, 429] on icon at bounding box center [866, 436] width 9 height 15
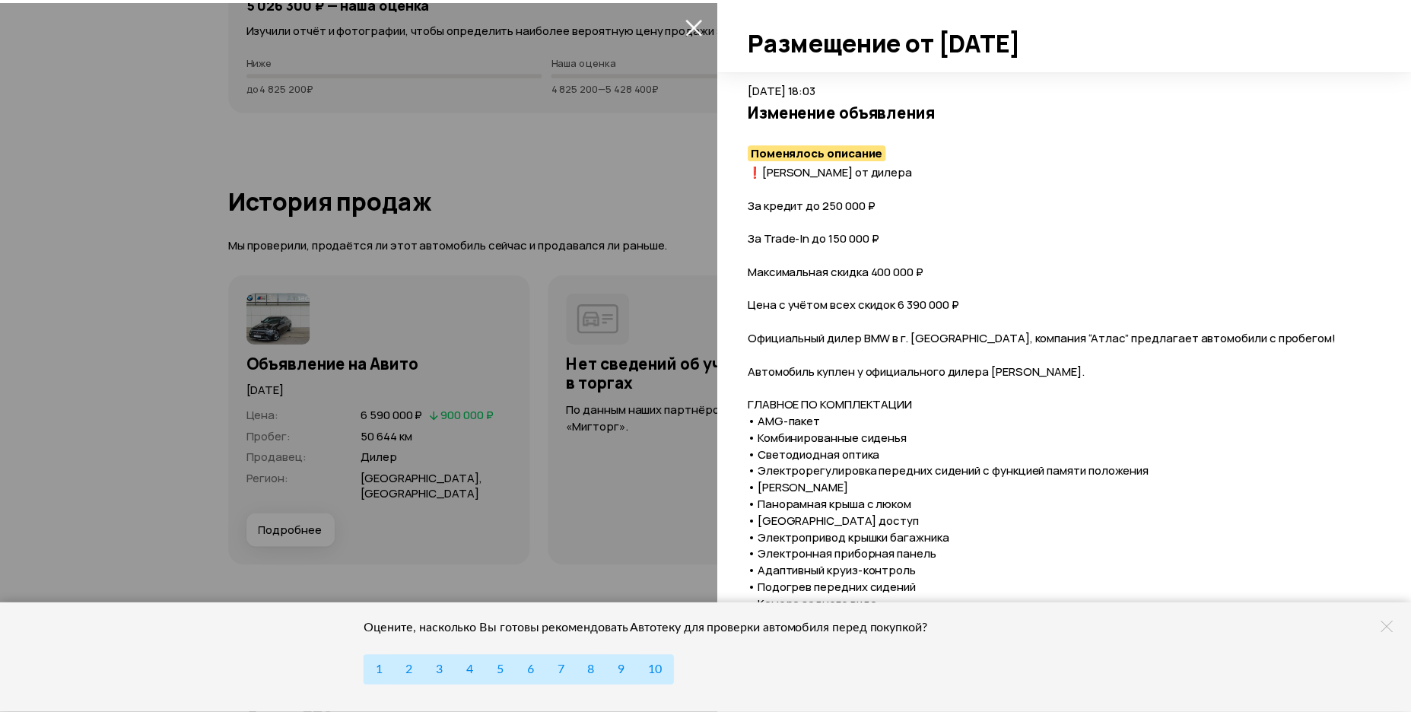
scroll to position [1783, 0]
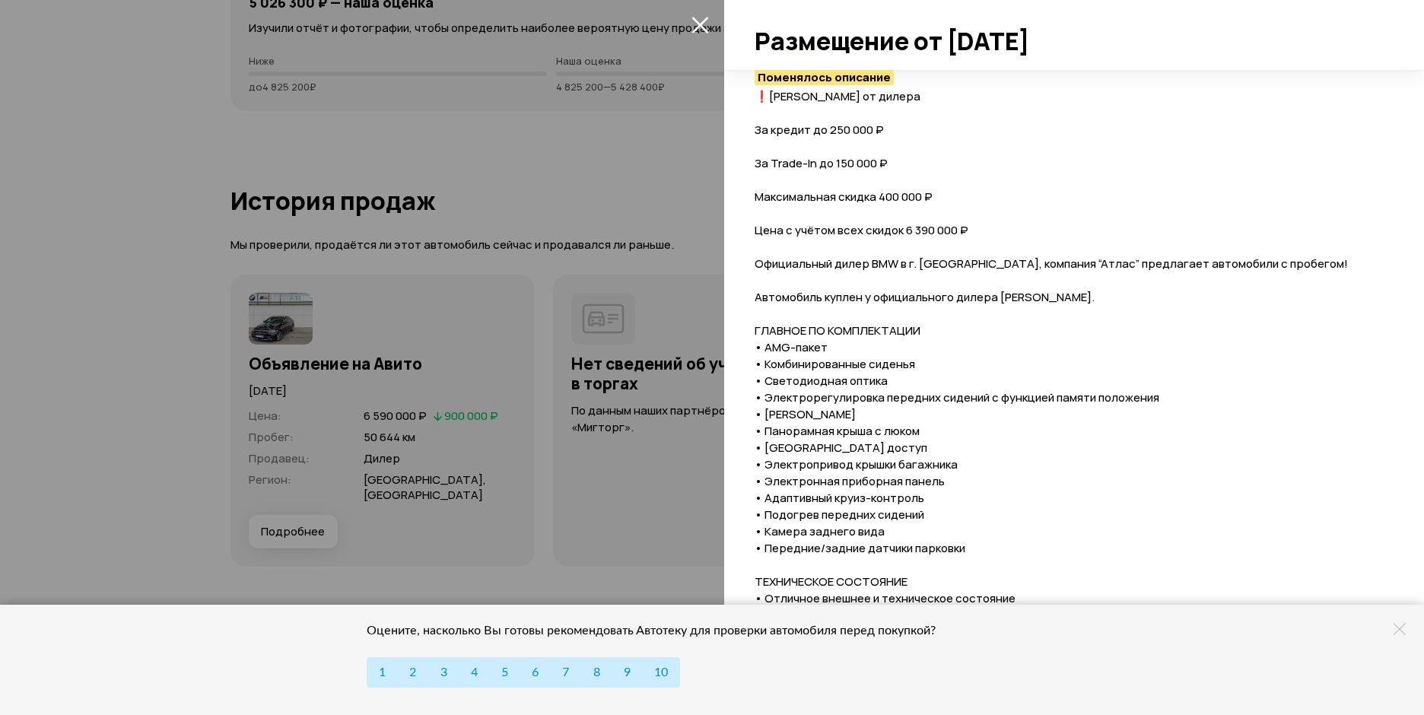
click at [704, 16] on icon "закрыть" at bounding box center [699, 24] width 17 height 17
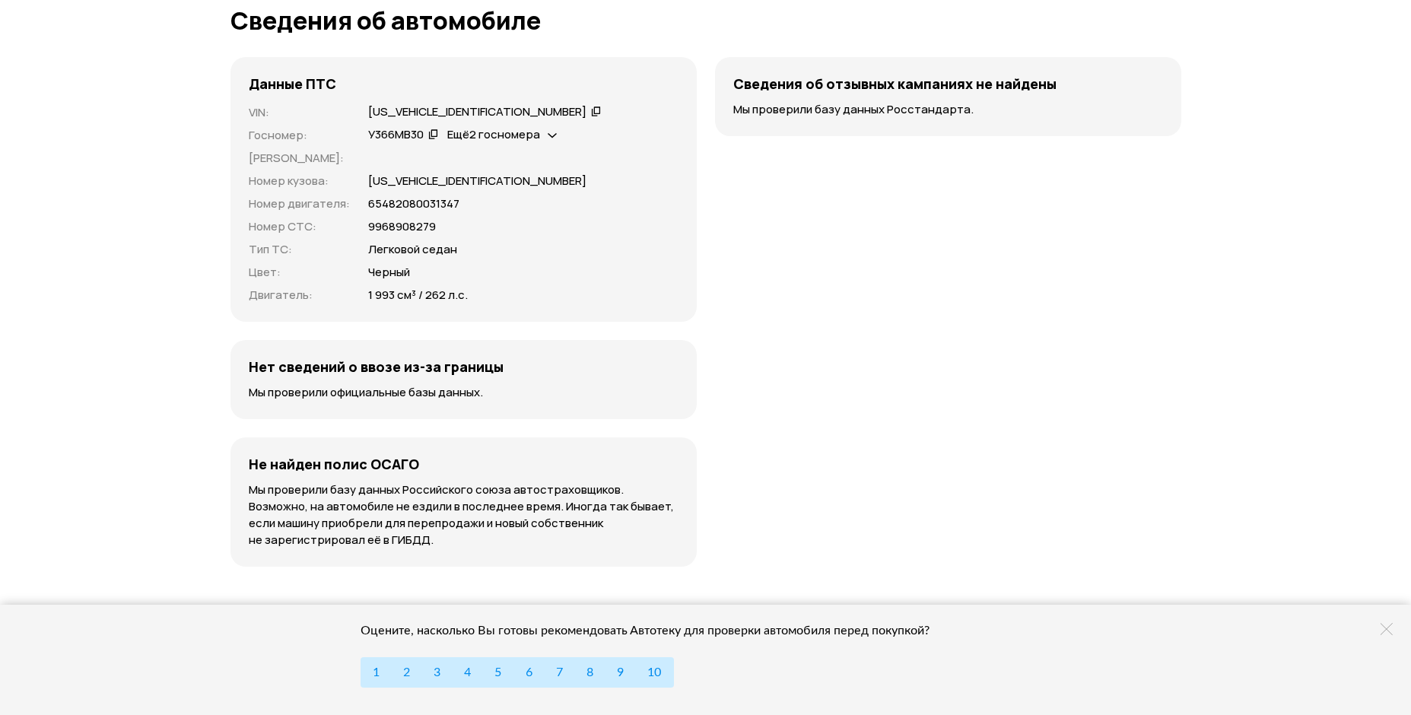
scroll to position [4487, 0]
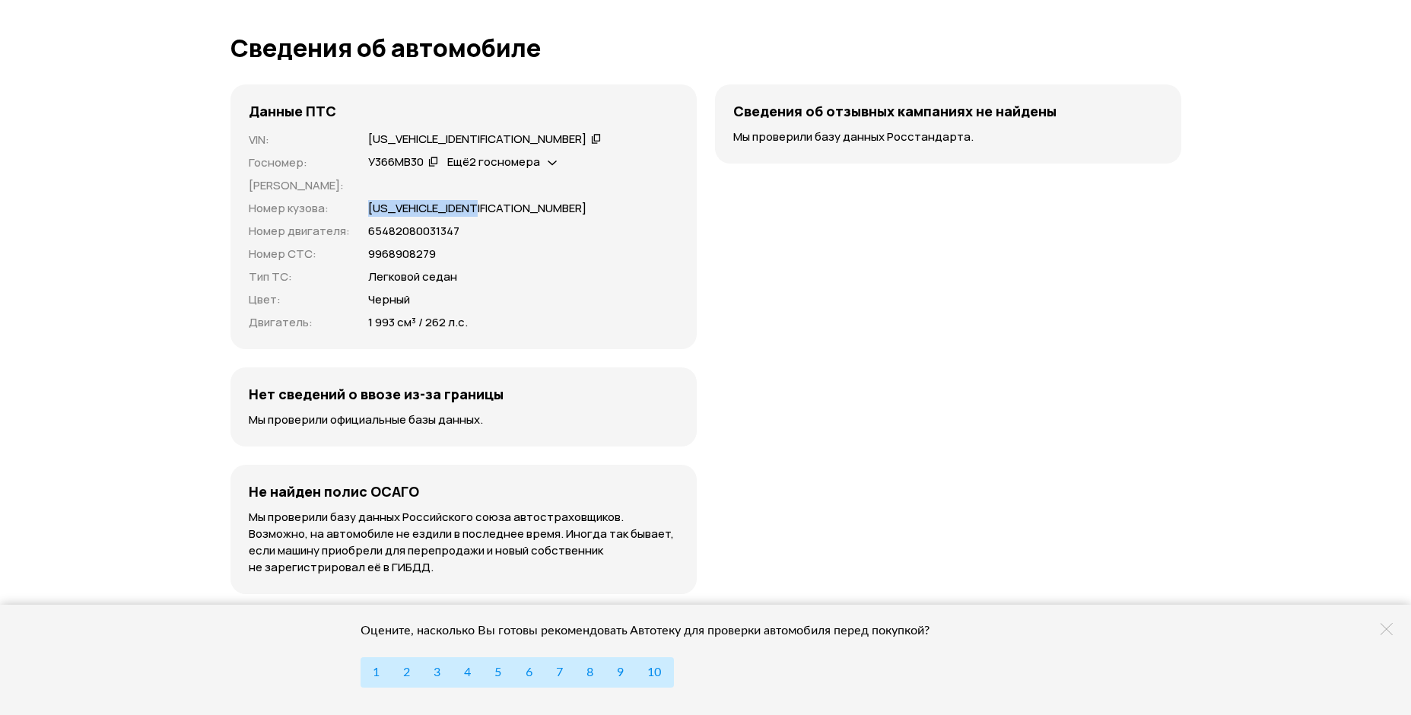
drag, startPoint x: 367, startPoint y: 207, endPoint x: 489, endPoint y: 207, distance: 121.7
click at [489, 207] on div "[US_VEHICLE_IDENTIFICATION_NUMBER]" at bounding box center [523, 208] width 310 height 17
copy p "[US_VEHICLE_IDENTIFICATION_NUMBER]"
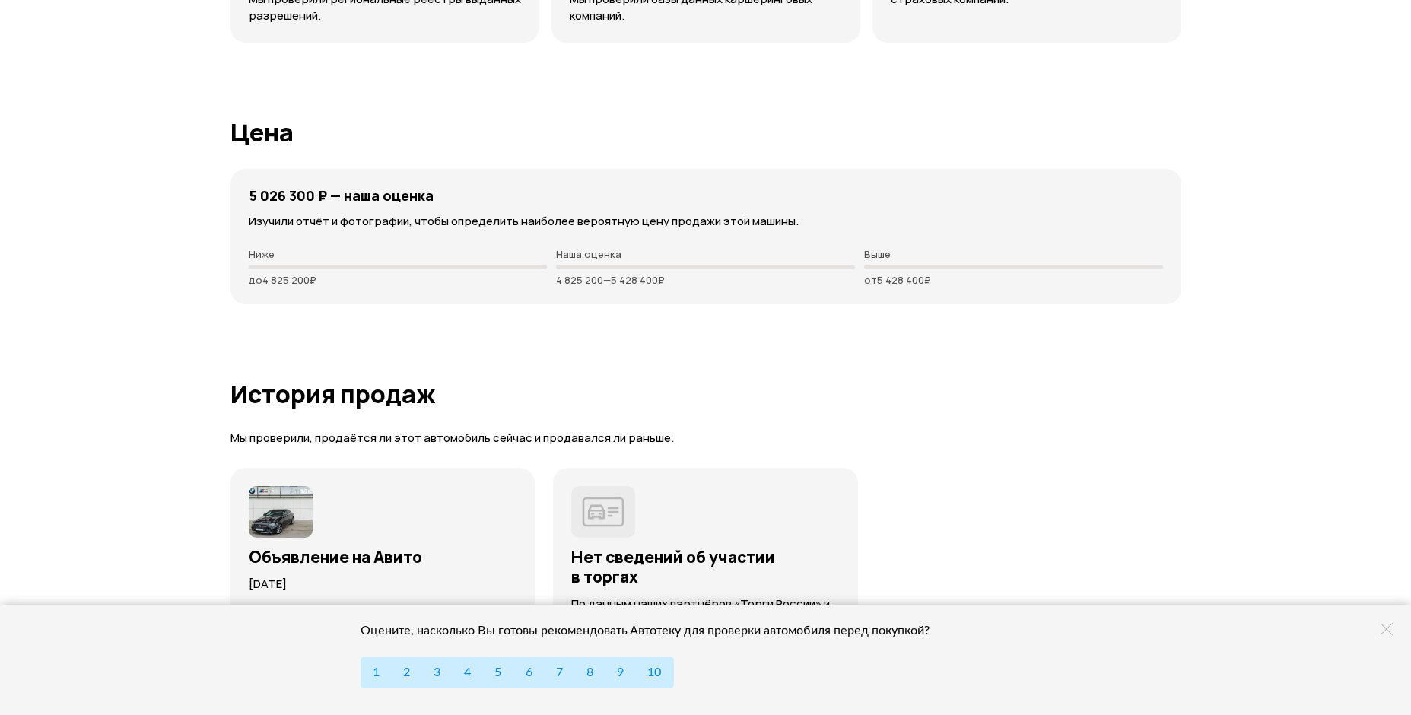
scroll to position [3574, 0]
